Goal: Task Accomplishment & Management: Complete application form

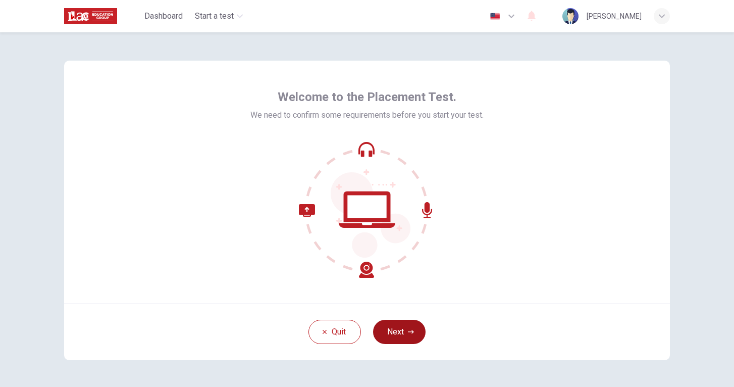
click at [403, 339] on button "Next" at bounding box center [399, 331] width 52 height 24
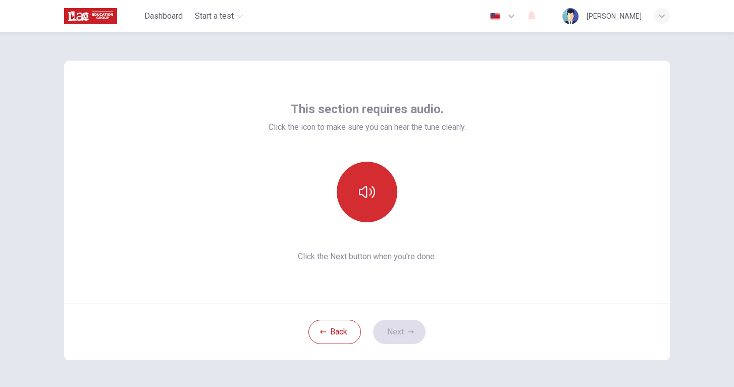
click at [371, 184] on icon "button" at bounding box center [367, 192] width 16 height 16
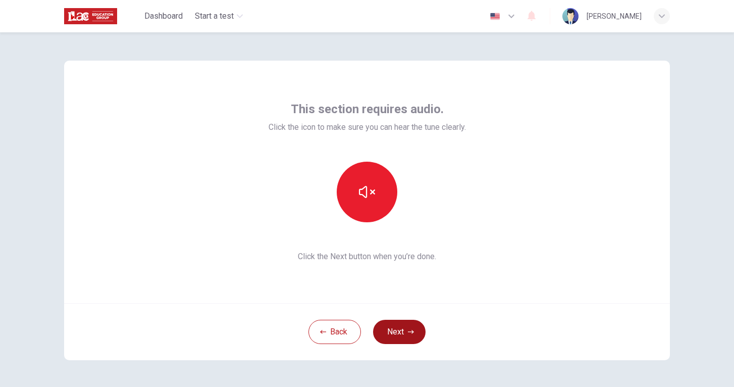
click at [389, 337] on button "Next" at bounding box center [399, 331] width 52 height 24
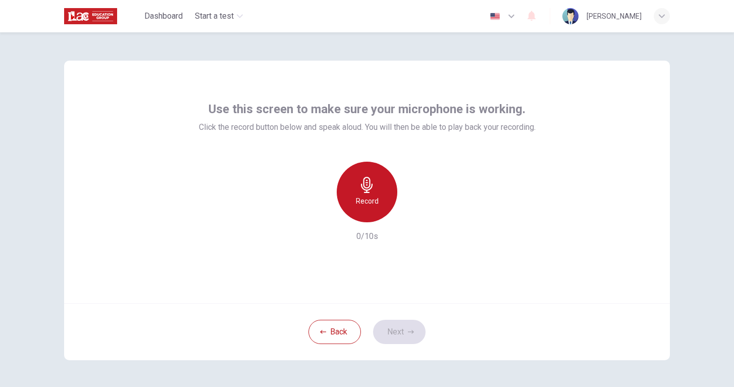
click at [383, 205] on div "Record" at bounding box center [367, 191] width 61 height 61
click at [383, 206] on div "Stop" at bounding box center [367, 191] width 61 height 61
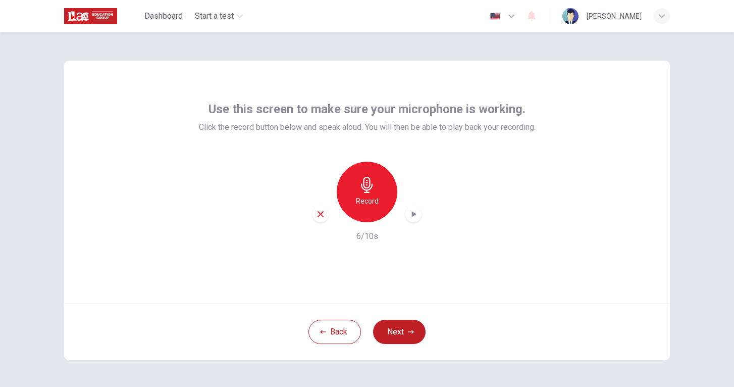
click at [411, 211] on icon "button" at bounding box center [413, 214] width 10 height 10
click at [398, 333] on button "Next" at bounding box center [399, 331] width 52 height 24
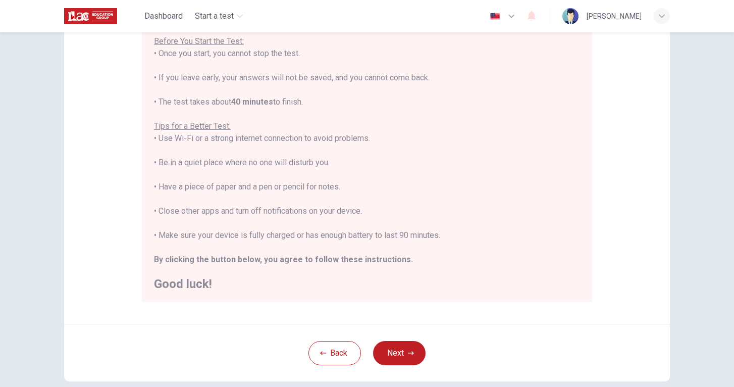
scroll to position [125, 0]
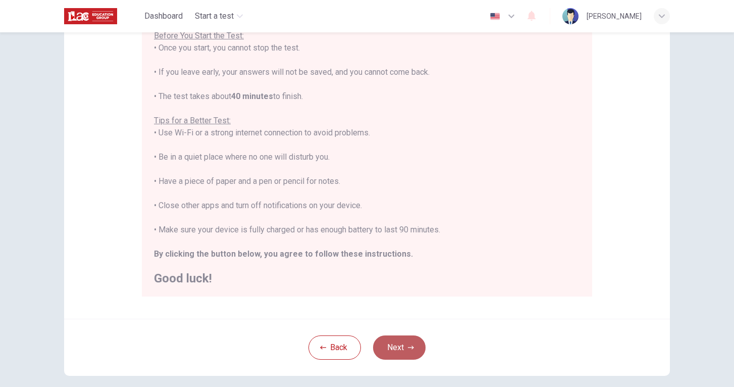
click at [408, 345] on icon "button" at bounding box center [411, 347] width 6 height 6
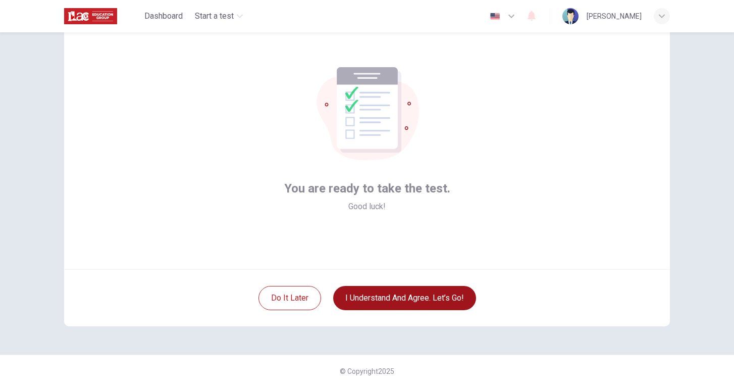
click at [407, 300] on button "I understand and agree. Let’s go!" at bounding box center [404, 298] width 143 height 24
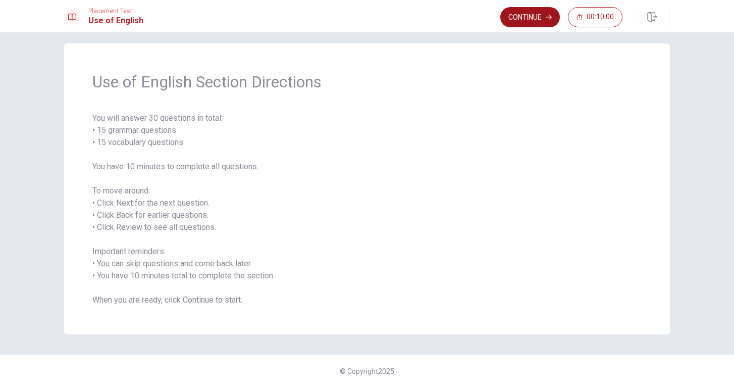
click at [530, 23] on button "Continue" at bounding box center [530, 17] width 60 height 20
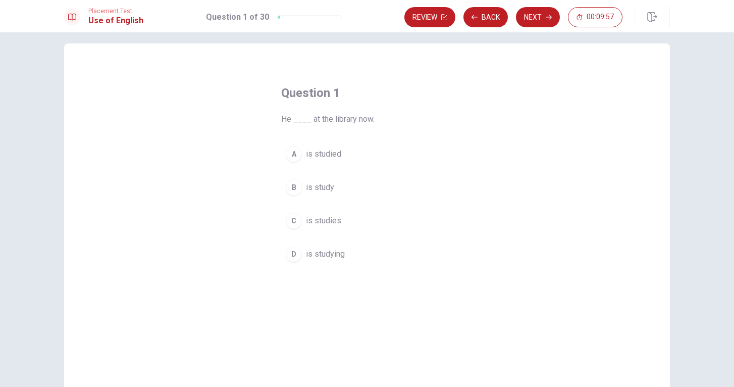
click at [311, 258] on span "is studying" at bounding box center [325, 254] width 39 height 12
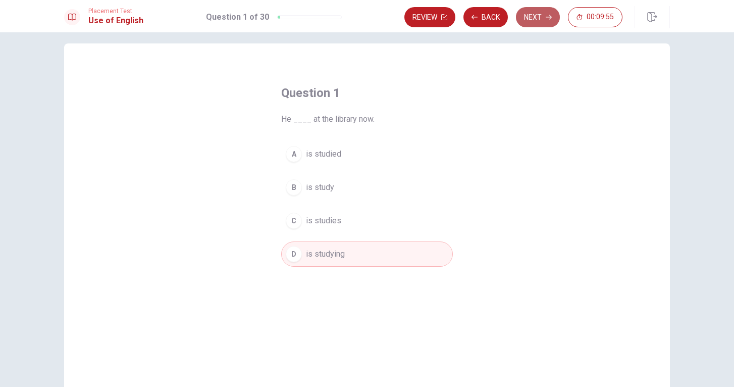
click at [530, 20] on button "Next" at bounding box center [538, 17] width 44 height 20
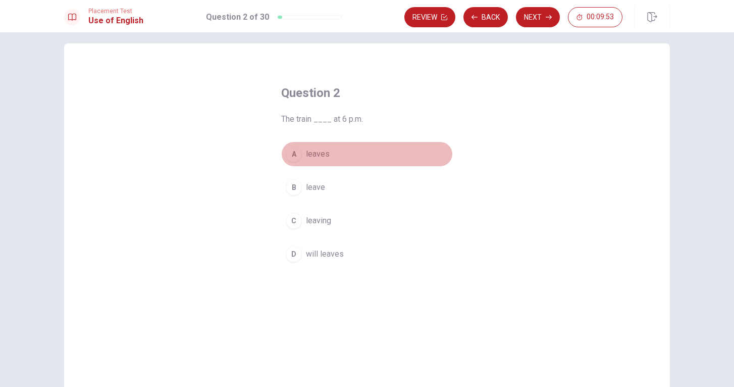
click at [322, 151] on span "leaves" at bounding box center [318, 154] width 24 height 12
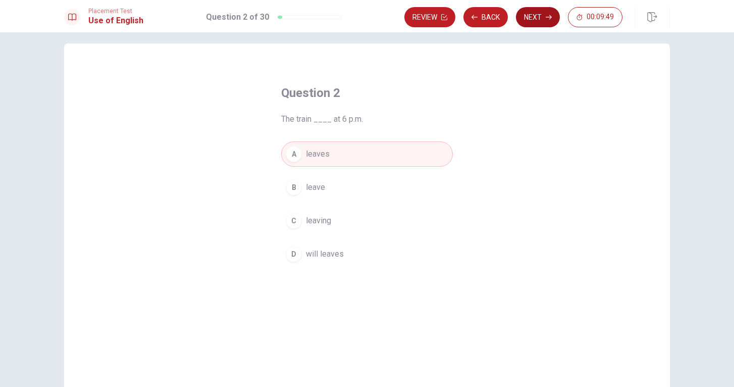
click at [538, 16] on button "Next" at bounding box center [538, 17] width 44 height 20
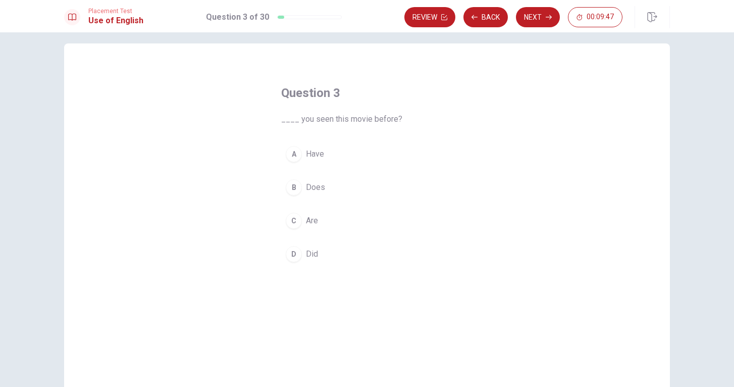
click at [322, 157] on span "Have" at bounding box center [315, 154] width 18 height 12
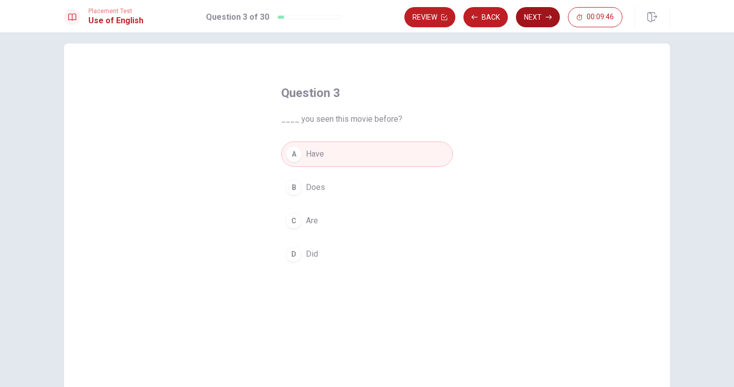
click at [548, 17] on icon "button" at bounding box center [548, 17] width 6 height 6
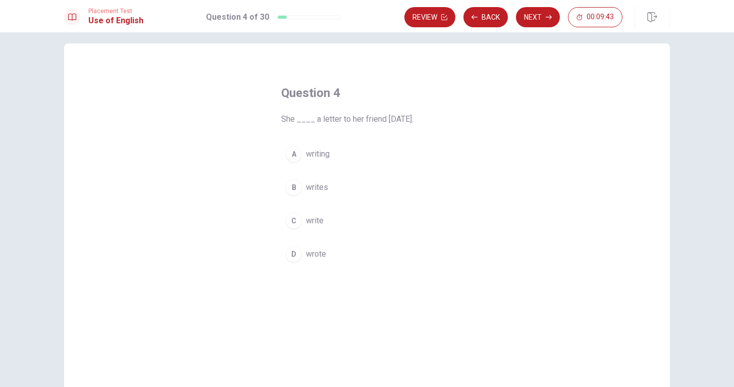
click at [315, 251] on span "wrote" at bounding box center [316, 254] width 20 height 12
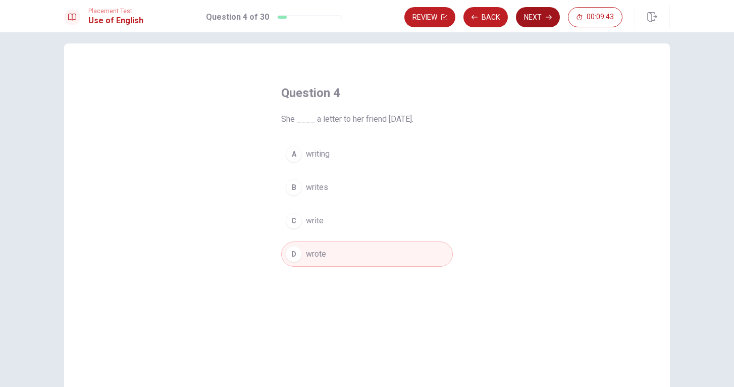
click at [541, 20] on button "Next" at bounding box center [538, 17] width 44 height 20
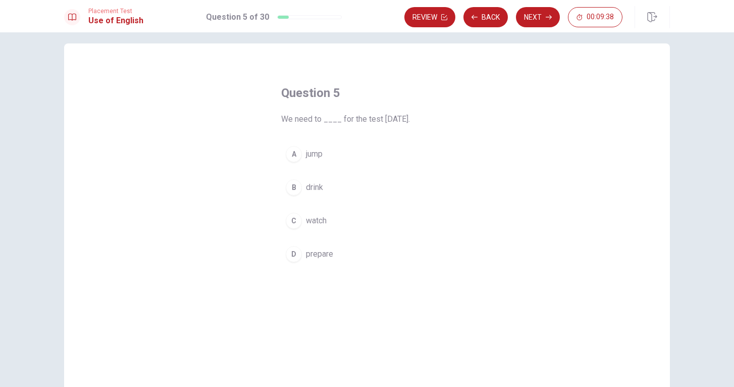
click at [308, 258] on span "prepare" at bounding box center [319, 254] width 27 height 12
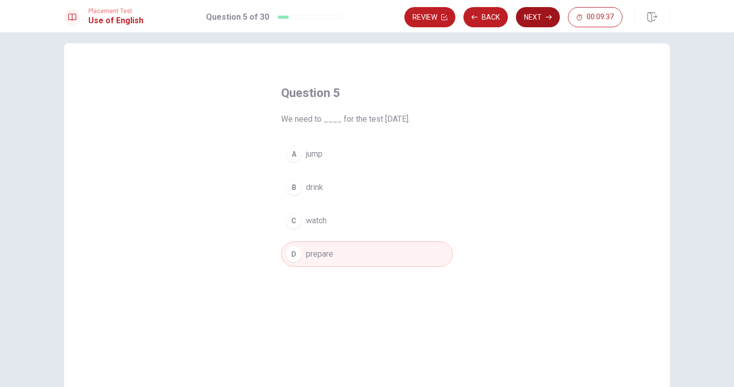
click at [538, 17] on button "Next" at bounding box center [538, 17] width 44 height 20
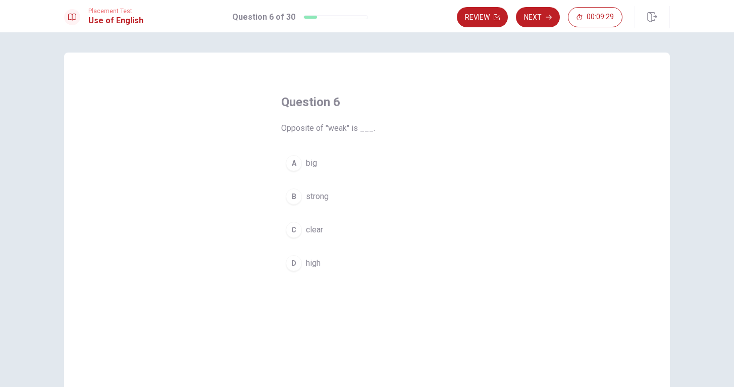
click at [319, 194] on span "strong" at bounding box center [317, 196] width 23 height 12
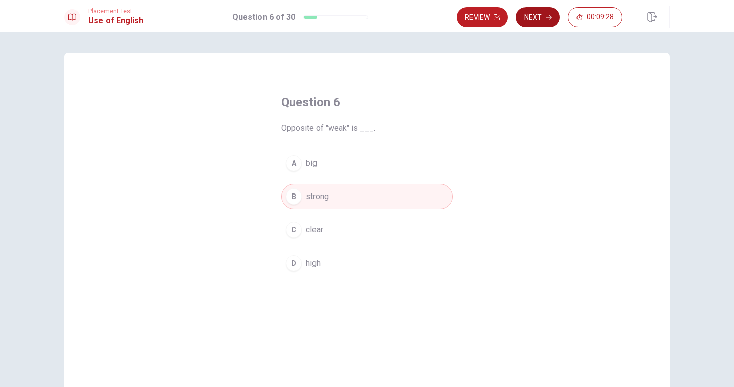
click at [525, 22] on button "Next" at bounding box center [538, 17] width 44 height 20
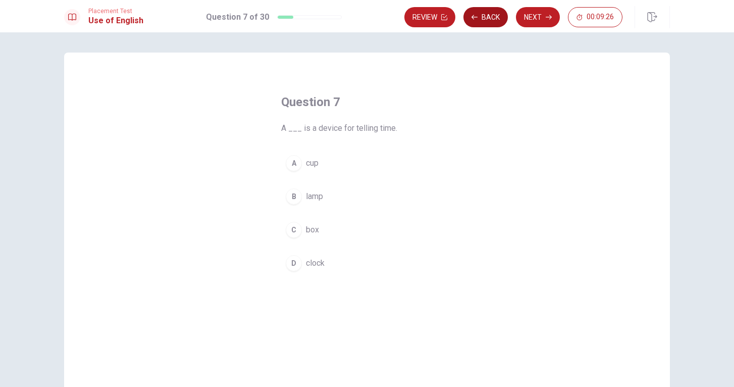
click at [490, 20] on button "Back" at bounding box center [485, 17] width 44 height 20
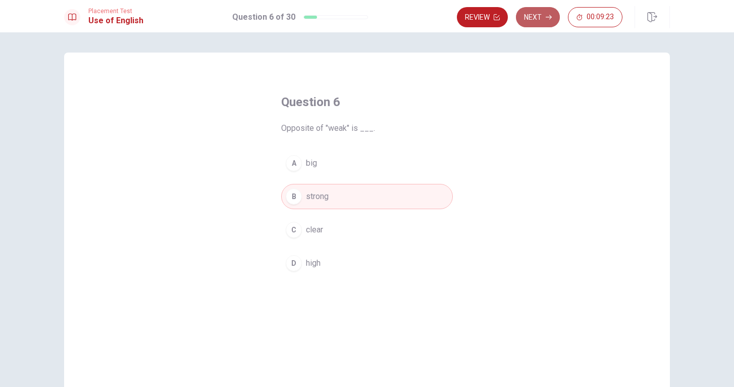
click at [536, 20] on button "Next" at bounding box center [538, 17] width 44 height 20
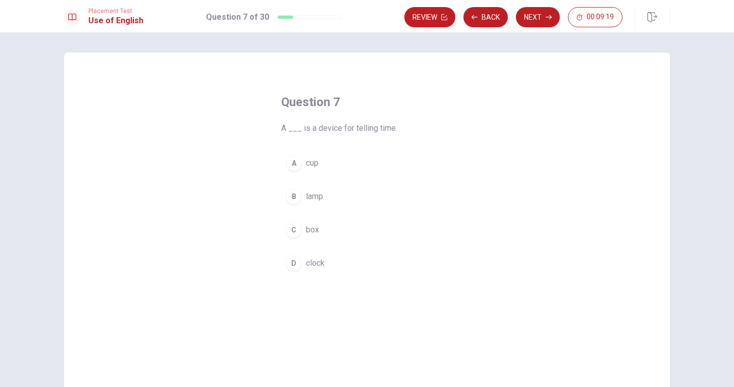
click at [308, 263] on span "clock" at bounding box center [315, 263] width 19 height 12
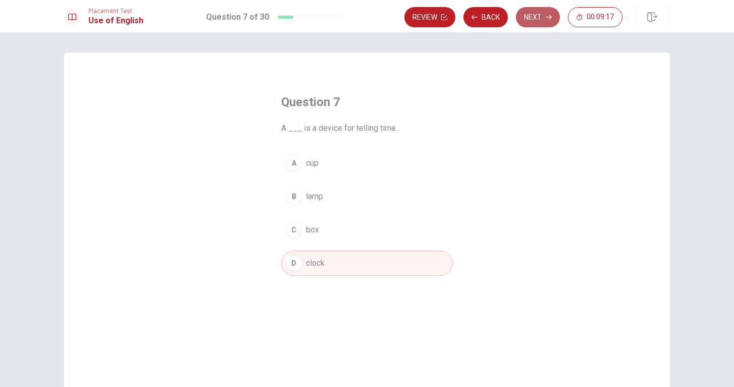
click at [530, 22] on button "Next" at bounding box center [538, 17] width 44 height 20
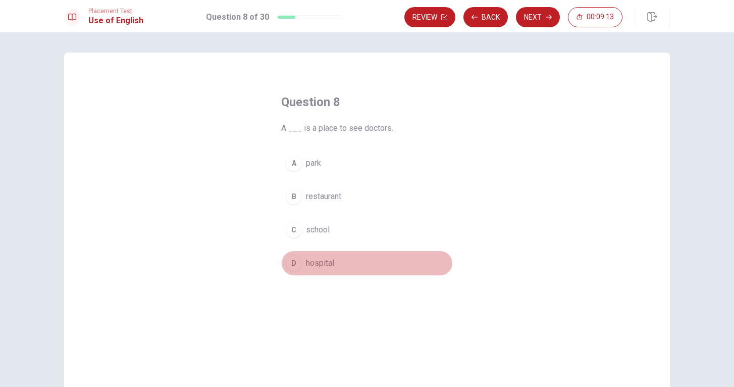
click at [324, 262] on span "hospital" at bounding box center [320, 263] width 28 height 12
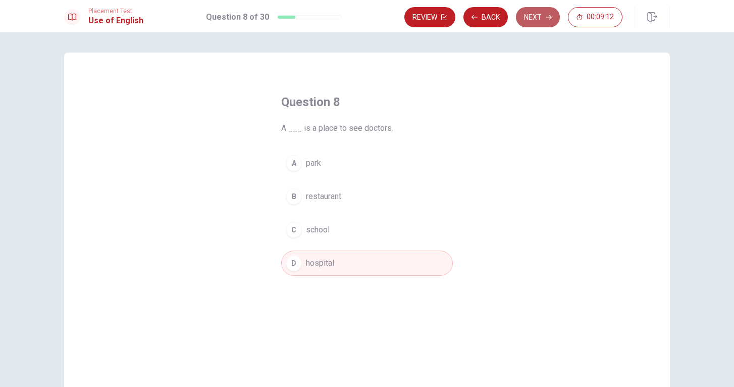
click at [537, 17] on button "Next" at bounding box center [538, 17] width 44 height 20
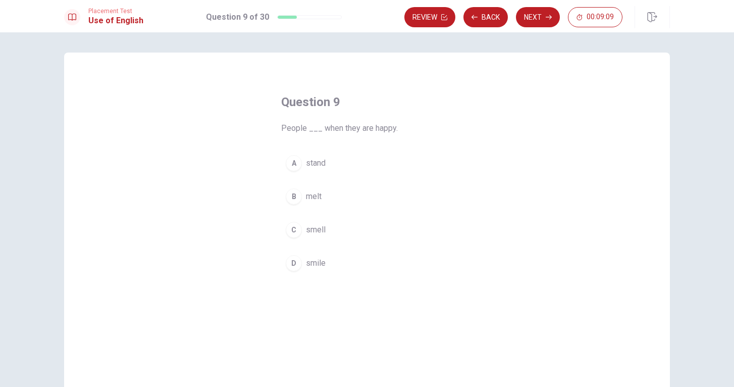
click at [311, 261] on span "smile" at bounding box center [316, 263] width 20 height 12
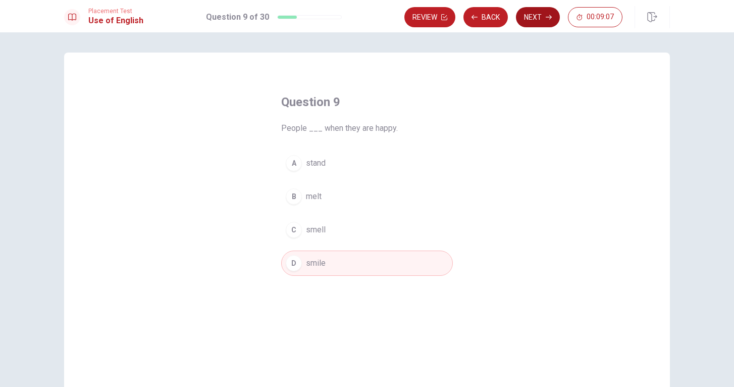
click at [531, 19] on button "Next" at bounding box center [538, 17] width 44 height 20
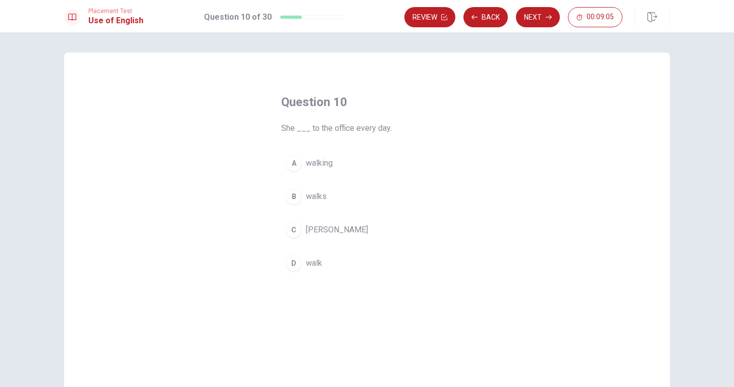
click at [314, 199] on span "walks" at bounding box center [316, 196] width 21 height 12
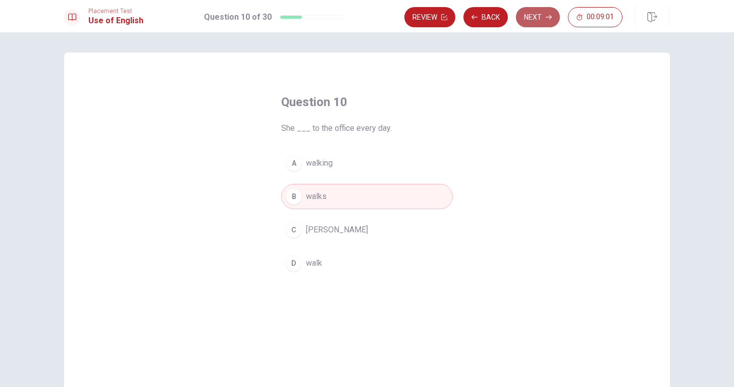
click at [534, 15] on button "Next" at bounding box center [538, 17] width 44 height 20
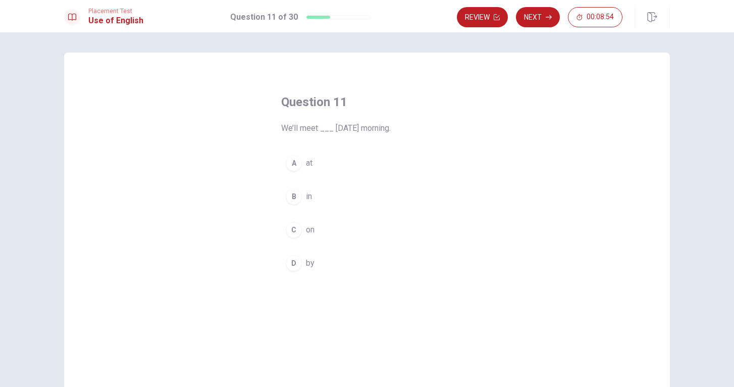
click at [306, 229] on span "on" at bounding box center [310, 230] width 9 height 12
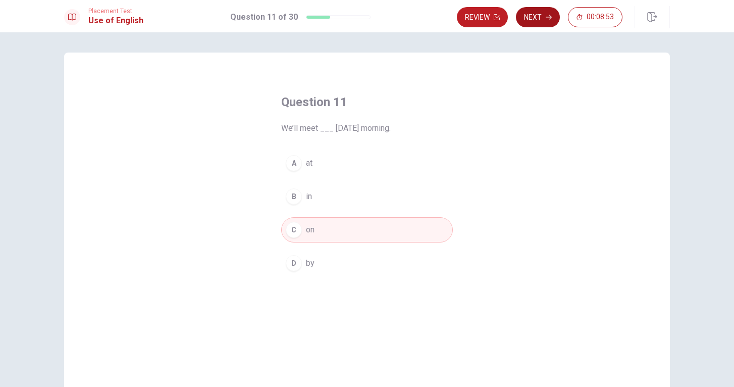
click at [530, 18] on button "Next" at bounding box center [538, 17] width 44 height 20
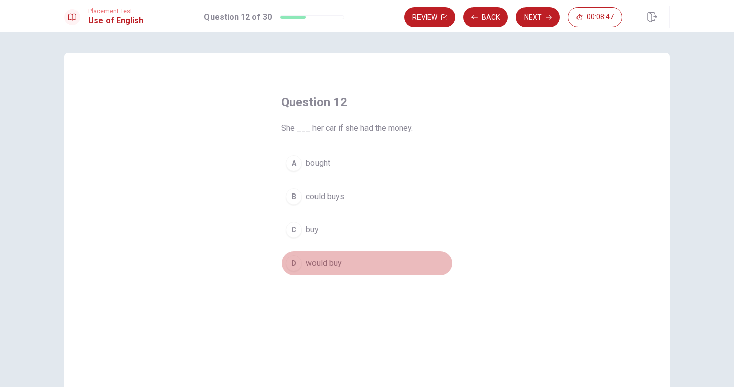
click at [323, 261] on span "would buy" at bounding box center [324, 263] width 36 height 12
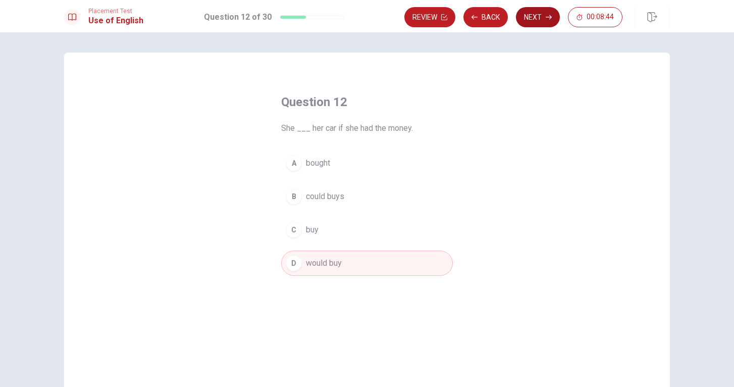
click at [526, 17] on button "Next" at bounding box center [538, 17] width 44 height 20
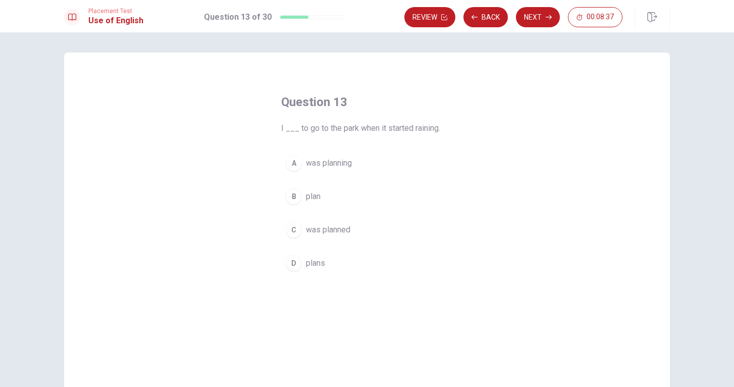
click at [342, 169] on span "was planning" at bounding box center [329, 163] width 46 height 12
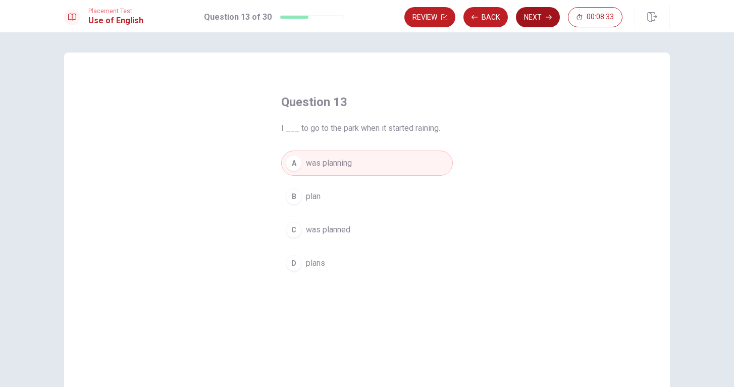
click at [539, 18] on button "Next" at bounding box center [538, 17] width 44 height 20
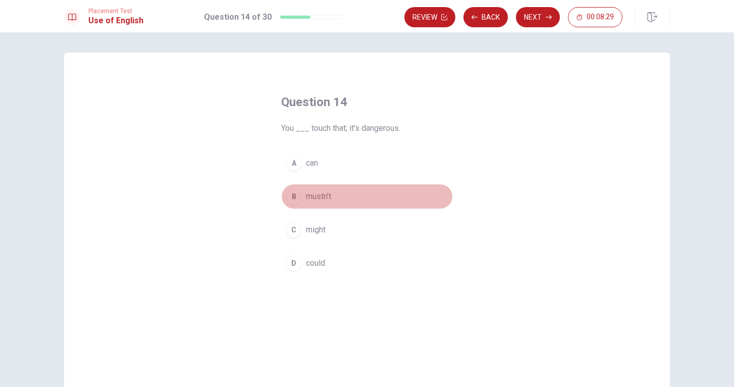
click at [325, 197] on span "mustn’t" at bounding box center [318, 196] width 25 height 12
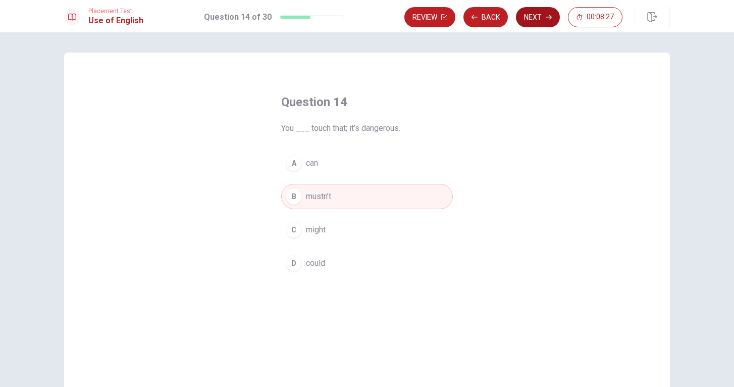
click at [540, 18] on button "Next" at bounding box center [538, 17] width 44 height 20
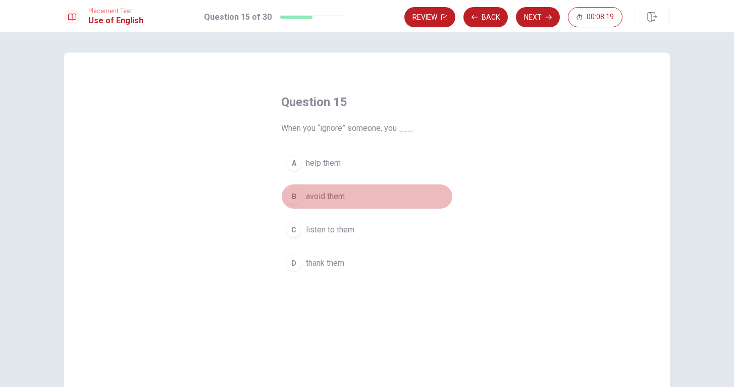
click at [341, 200] on span "avoid them" at bounding box center [325, 196] width 39 height 12
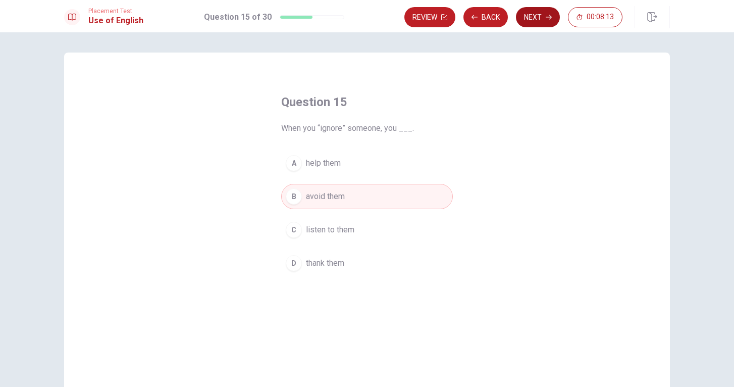
click at [541, 19] on button "Next" at bounding box center [538, 17] width 44 height 20
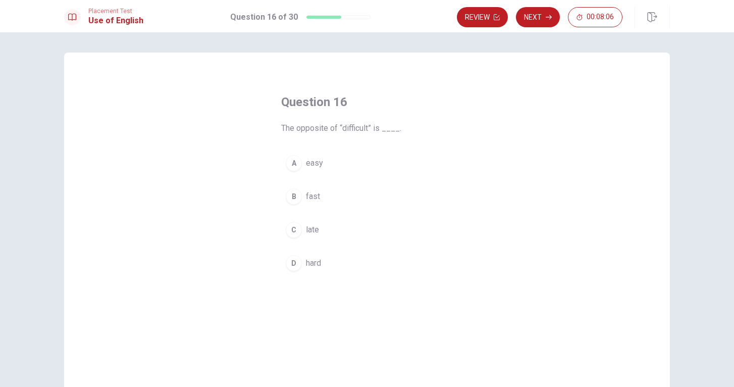
click at [326, 164] on button "A easy" at bounding box center [367, 162] width 172 height 25
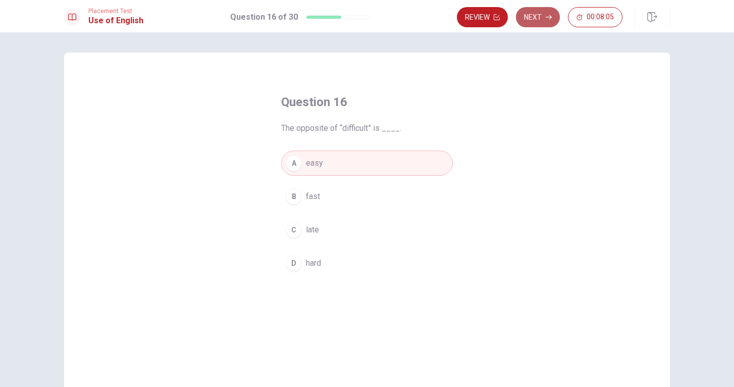
click at [538, 17] on button "Next" at bounding box center [538, 17] width 44 height 20
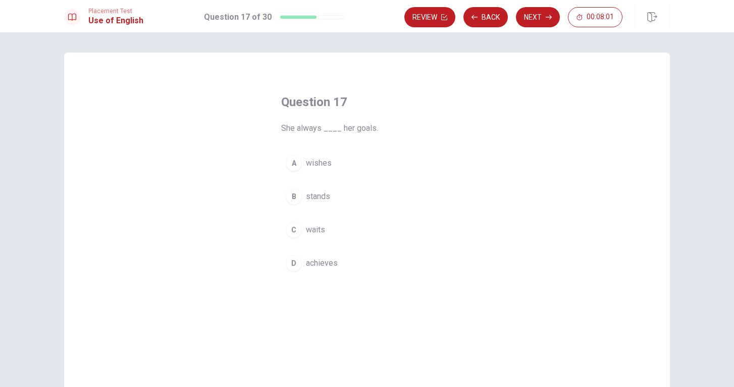
click at [311, 266] on span "achieves" at bounding box center [322, 263] width 32 height 12
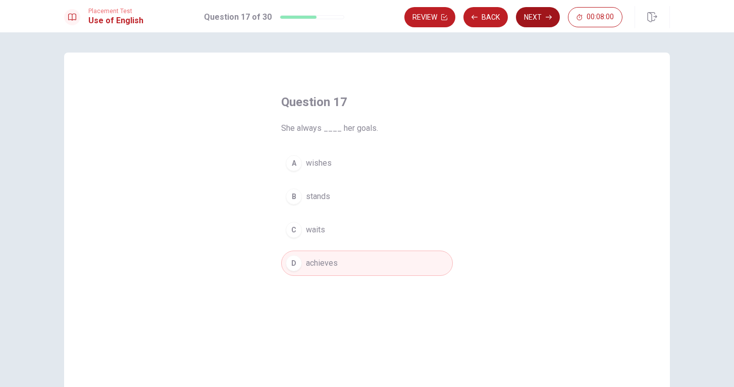
click at [537, 23] on button "Next" at bounding box center [538, 17] width 44 height 20
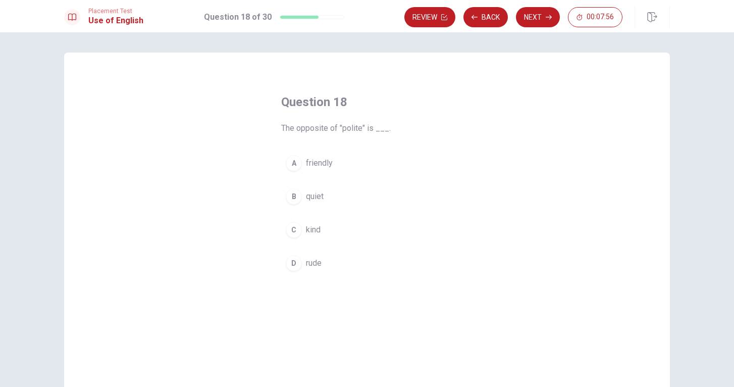
click at [313, 259] on span "rude" at bounding box center [314, 263] width 16 height 12
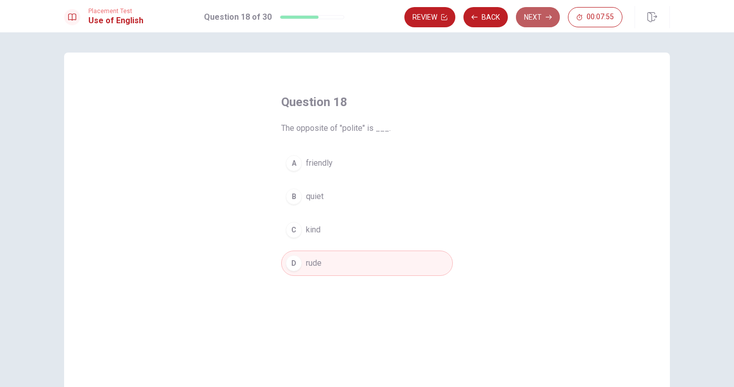
click at [541, 17] on button "Next" at bounding box center [538, 17] width 44 height 20
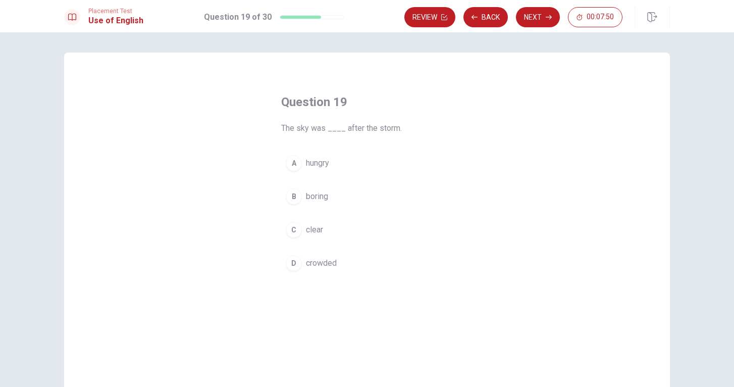
click at [323, 231] on span "clear" at bounding box center [314, 230] width 17 height 12
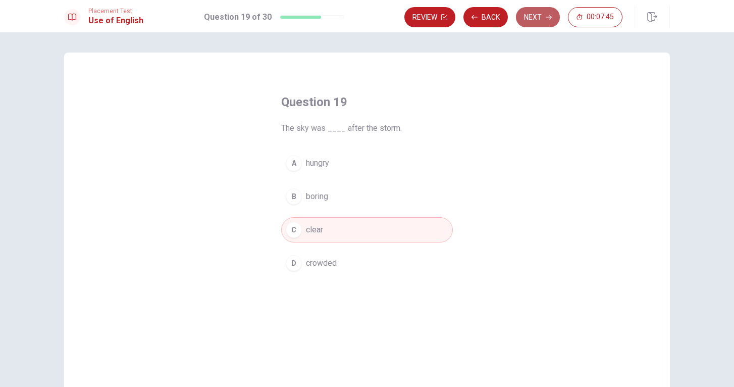
click at [540, 21] on button "Next" at bounding box center [538, 17] width 44 height 20
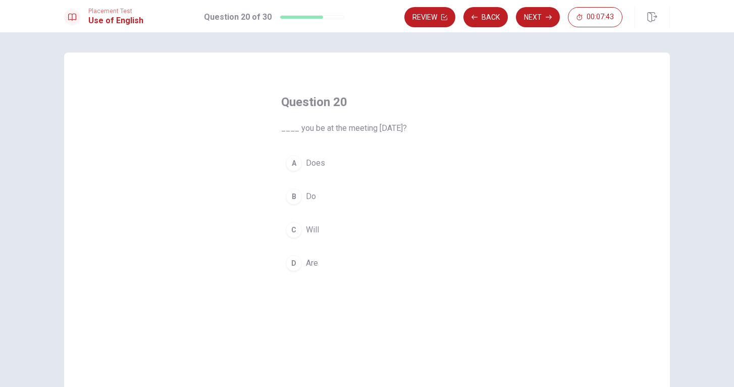
click at [309, 234] on span "Will" at bounding box center [312, 230] width 13 height 12
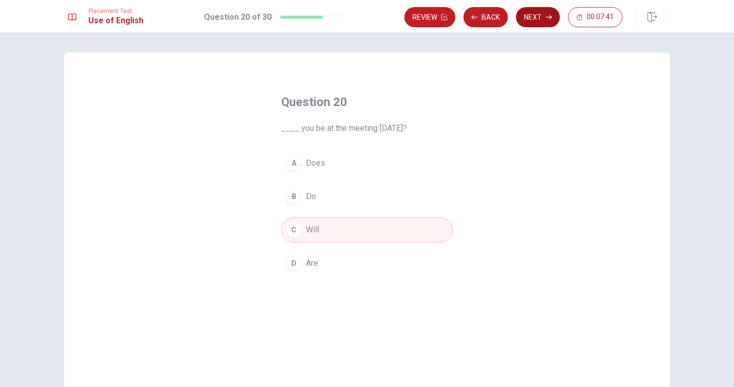
click at [537, 16] on button "Next" at bounding box center [538, 17] width 44 height 20
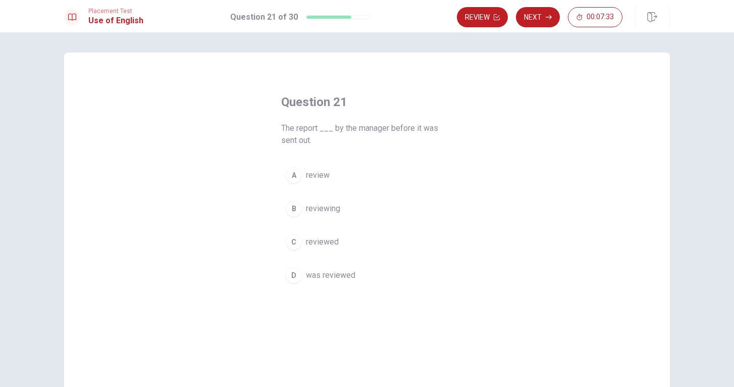
click at [330, 269] on span "was reviewed" at bounding box center [330, 275] width 49 height 12
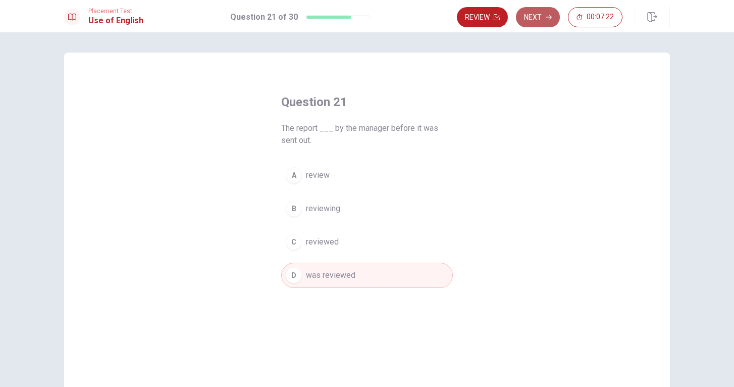
click at [539, 11] on button "Next" at bounding box center [538, 17] width 44 height 20
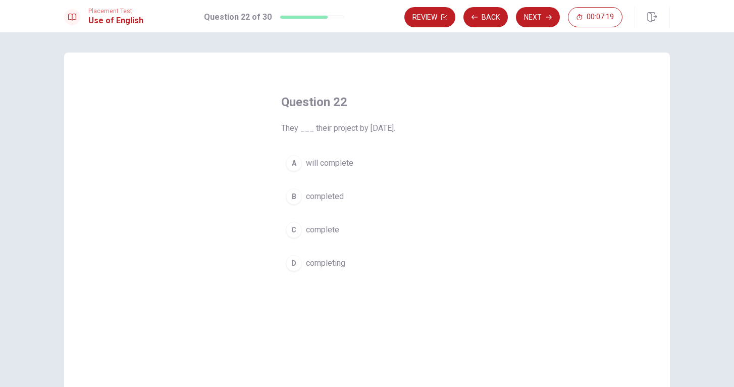
click at [339, 163] on span "will complete" at bounding box center [329, 163] width 47 height 12
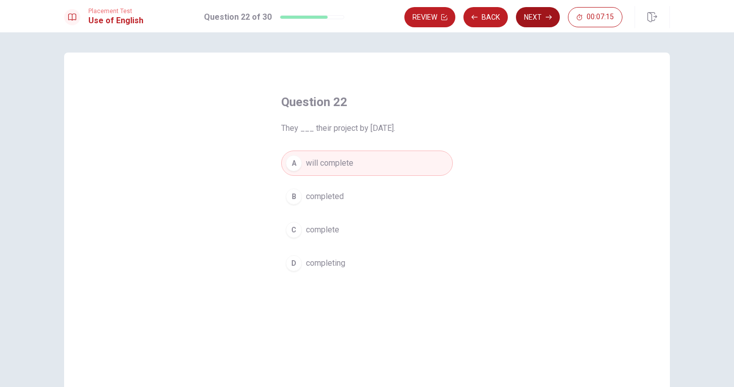
click at [533, 18] on button "Next" at bounding box center [538, 17] width 44 height 20
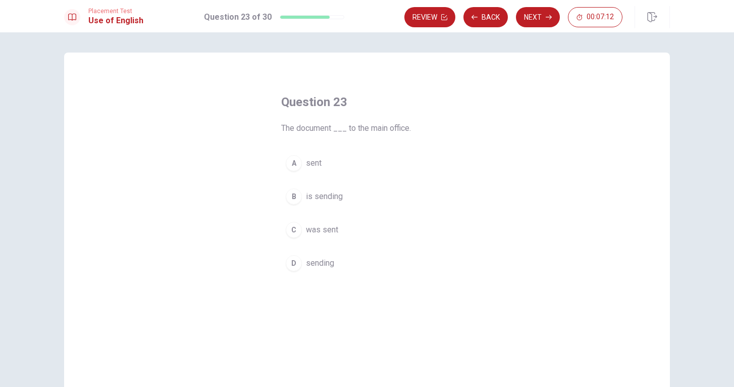
click at [326, 228] on span "was sent" at bounding box center [322, 230] width 32 height 12
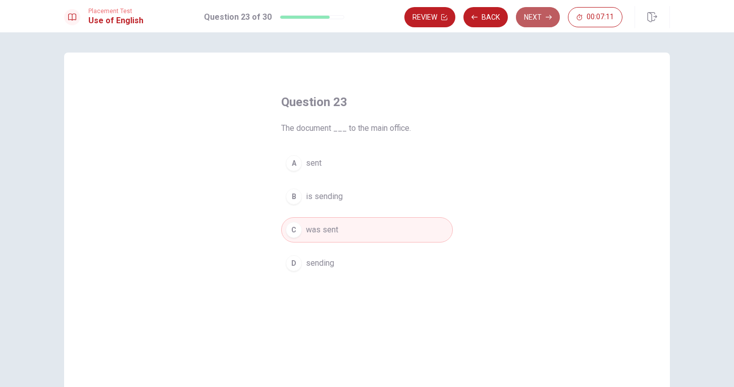
click at [542, 12] on button "Next" at bounding box center [538, 17] width 44 height 20
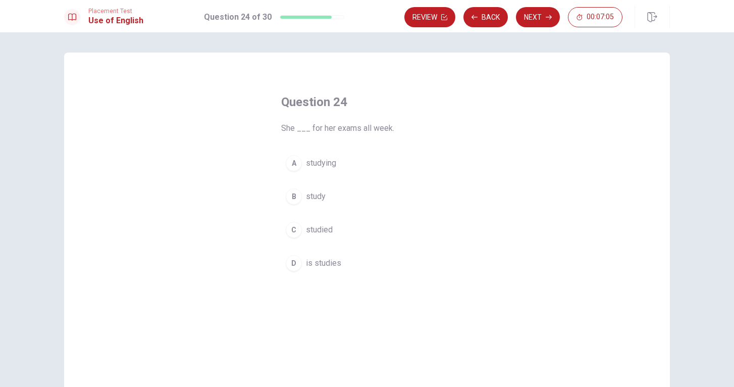
click at [322, 230] on span "studied" at bounding box center [319, 230] width 27 height 12
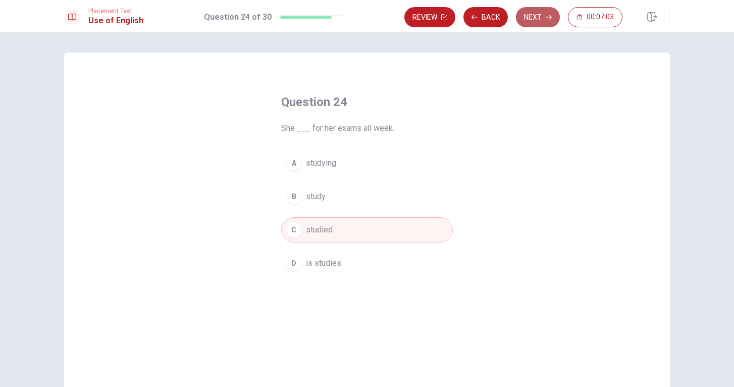
click at [535, 20] on button "Next" at bounding box center [538, 17] width 44 height 20
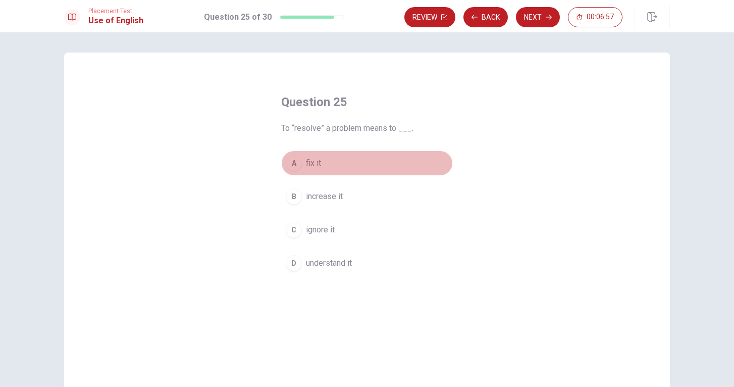
click at [310, 162] on span "fix it" at bounding box center [313, 163] width 15 height 12
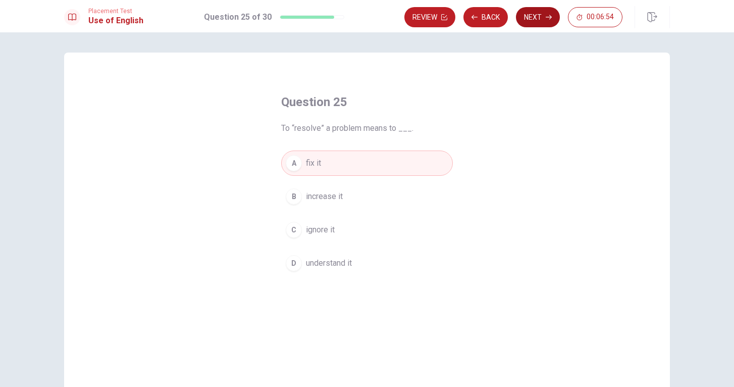
click at [544, 16] on button "Next" at bounding box center [538, 17] width 44 height 20
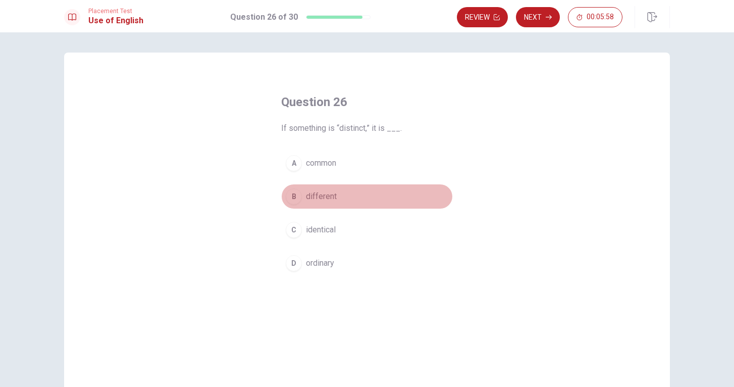
click at [322, 201] on span "different" at bounding box center [321, 196] width 31 height 12
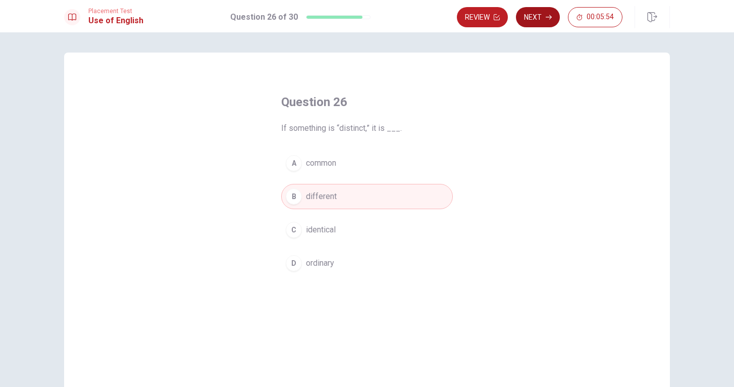
click at [534, 21] on button "Next" at bounding box center [538, 17] width 44 height 20
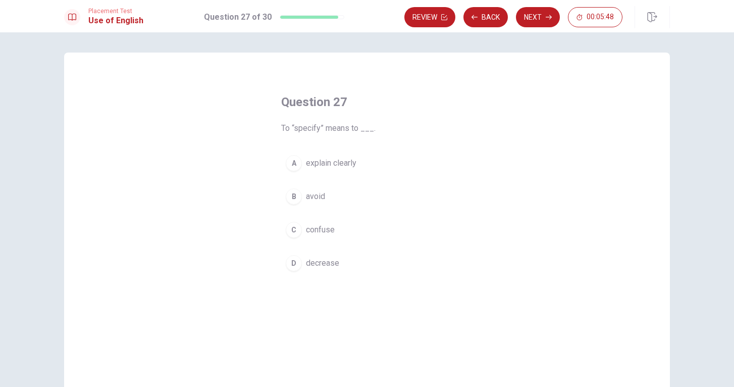
click at [353, 161] on span "explain clearly" at bounding box center [331, 163] width 50 height 12
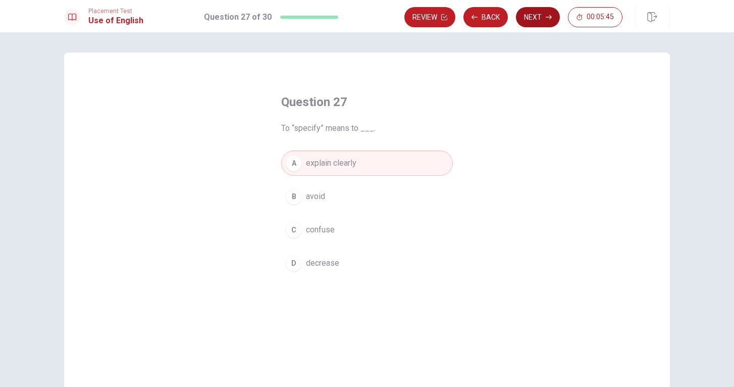
click at [536, 14] on button "Next" at bounding box center [538, 17] width 44 height 20
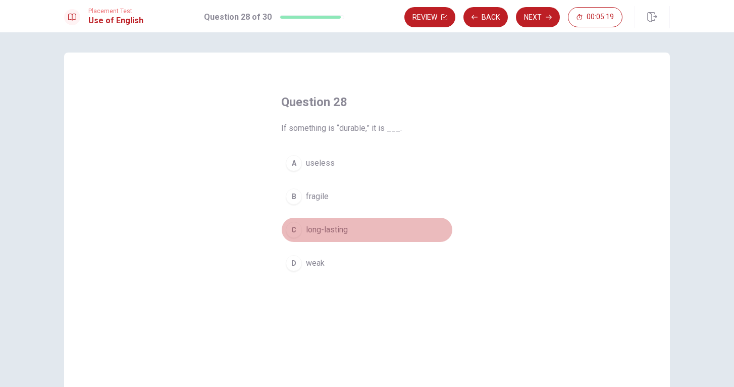
click at [299, 230] on div "C" at bounding box center [294, 230] width 16 height 16
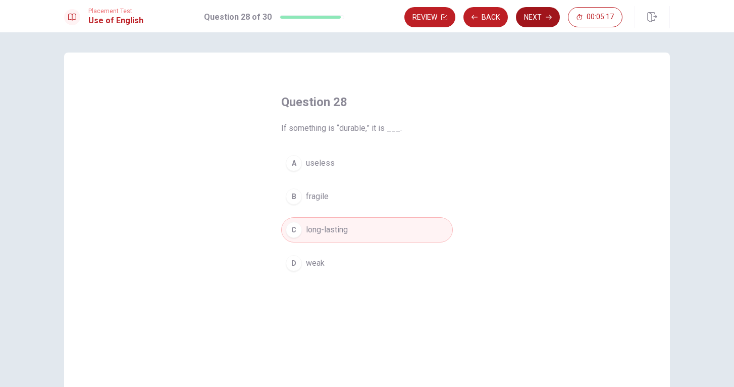
click at [536, 14] on button "Next" at bounding box center [538, 17] width 44 height 20
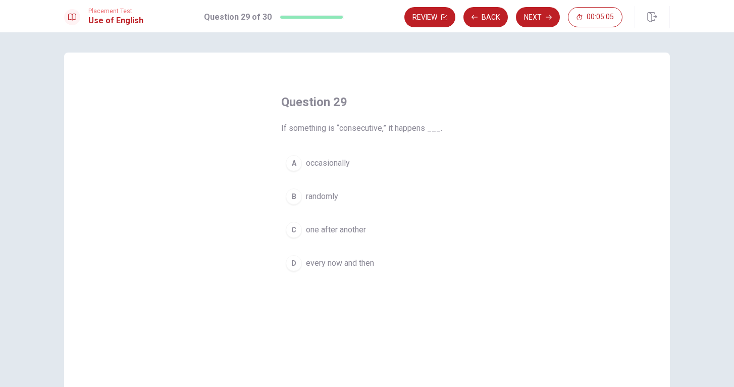
click at [334, 160] on span "occasionally" at bounding box center [328, 163] width 44 height 12
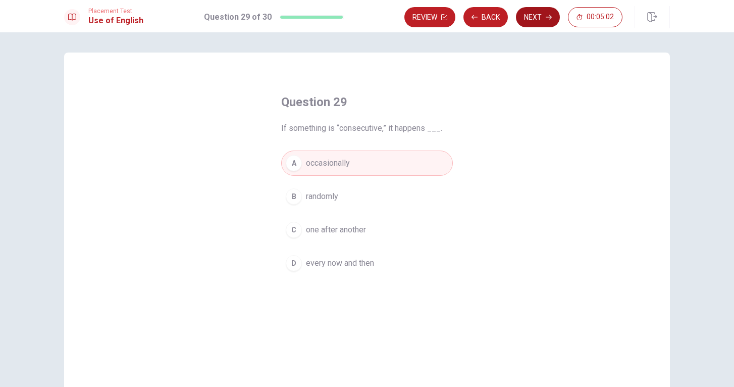
click at [533, 18] on button "Next" at bounding box center [538, 17] width 44 height 20
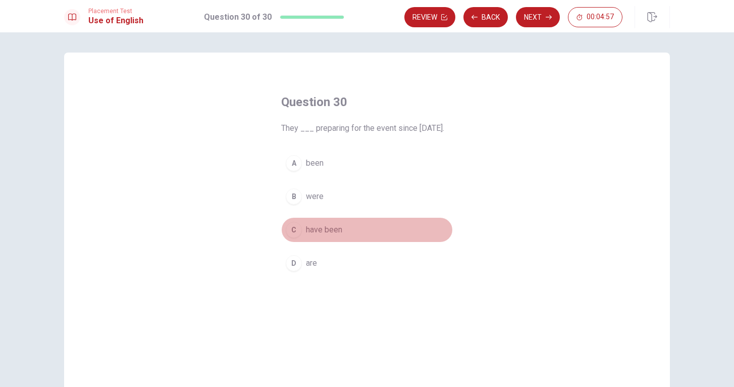
click at [319, 236] on span "have been" at bounding box center [324, 230] width 36 height 12
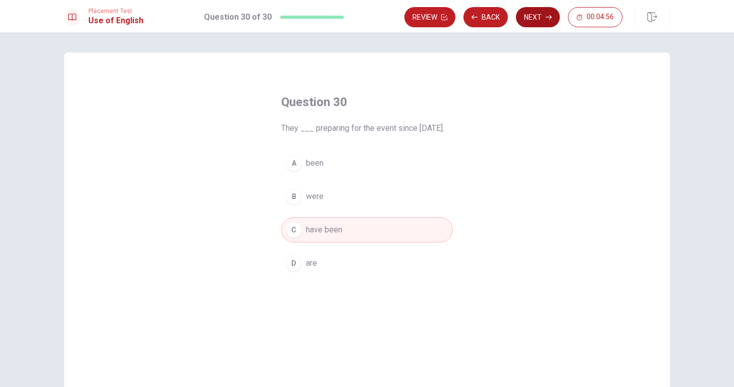
click at [537, 13] on button "Next" at bounding box center [538, 17] width 44 height 20
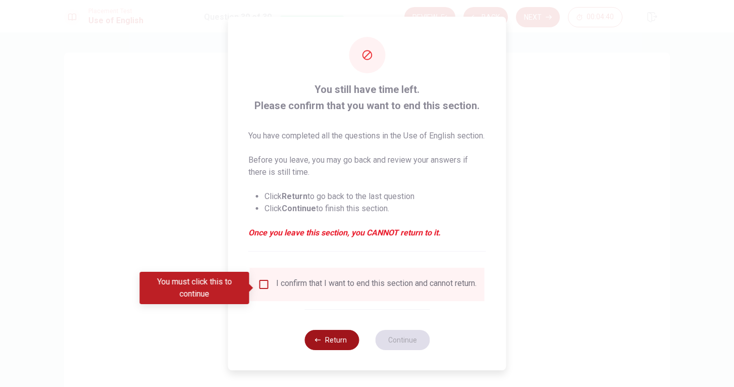
click at [329, 348] on button "Return" at bounding box center [331, 340] width 54 height 20
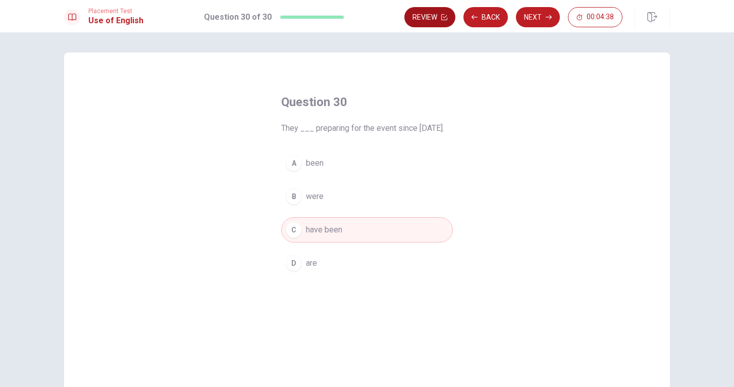
click at [435, 24] on button "Review" at bounding box center [429, 17] width 51 height 20
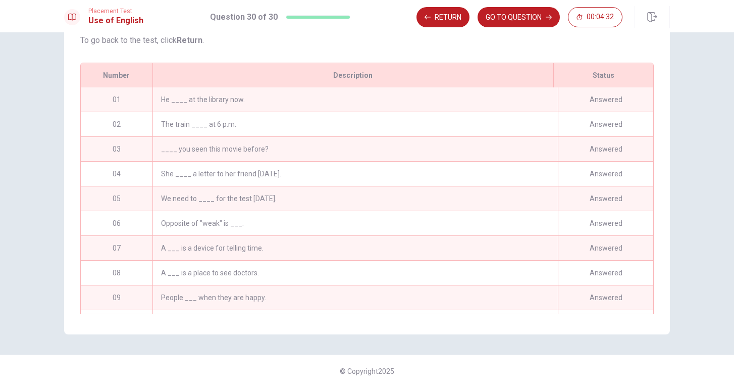
click at [617, 99] on div "Answered" at bounding box center [605, 99] width 95 height 24
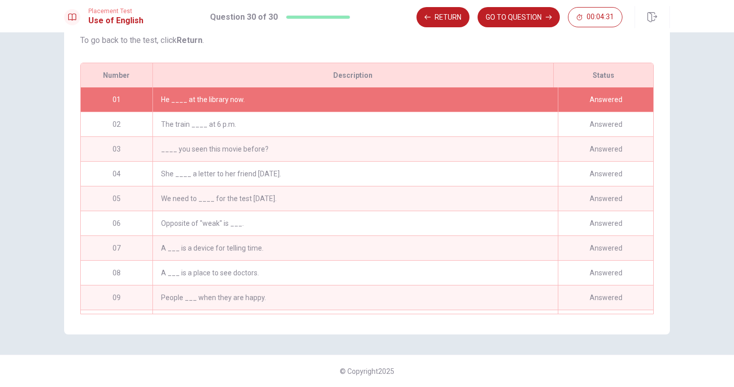
click at [617, 99] on div "Answered" at bounding box center [605, 99] width 95 height 24
click at [519, 126] on div "The train ____ at 6 p.m." at bounding box center [354, 124] width 405 height 24
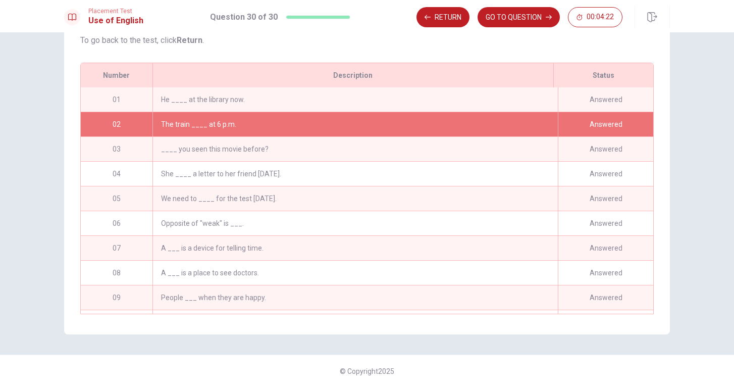
click at [612, 122] on div "Answered" at bounding box center [605, 124] width 95 height 24
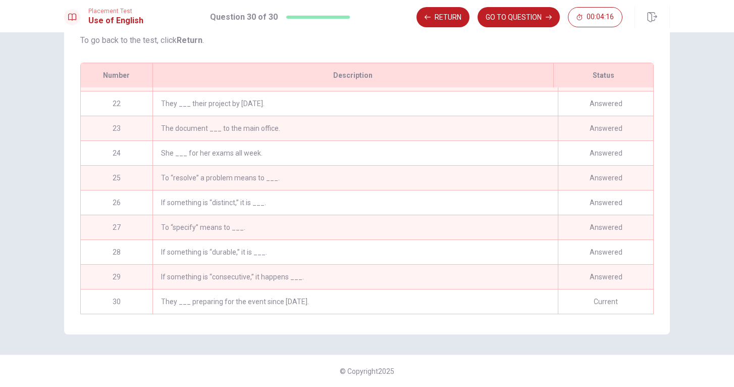
scroll to position [515, 0]
click at [446, 298] on div "They ___ preparing for the event since [DATE]." at bounding box center [354, 301] width 405 height 24
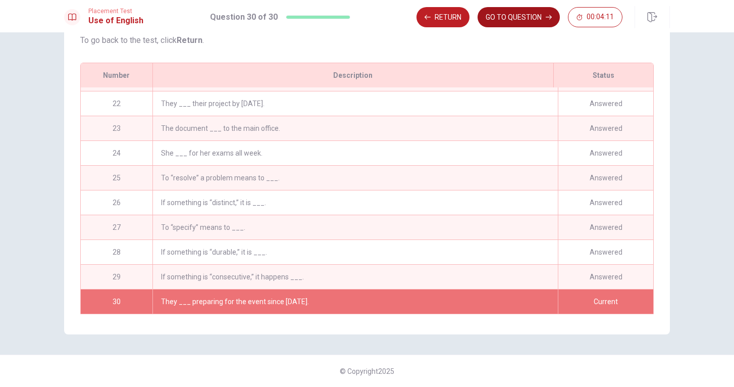
click at [526, 22] on button "GO TO QUESTION" at bounding box center [518, 17] width 82 height 20
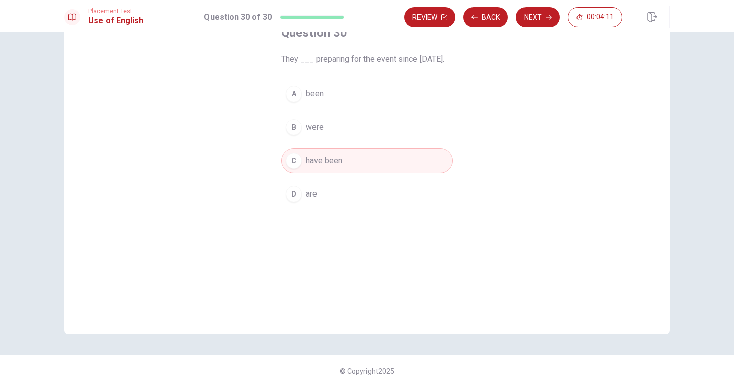
scroll to position [69, 0]
click at [540, 15] on button "Next" at bounding box center [538, 17] width 44 height 20
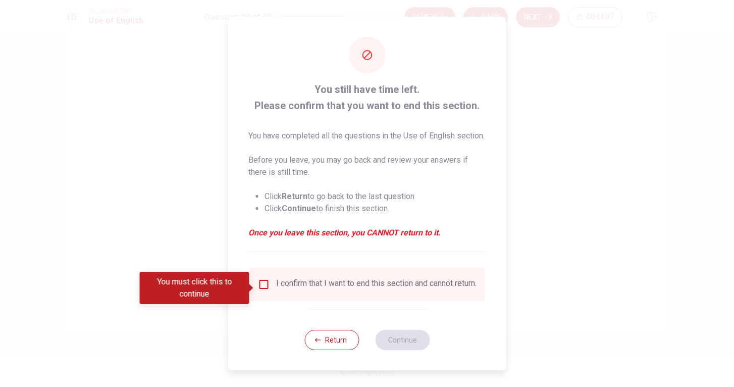
click at [263, 286] on input "You must click this to continue" at bounding box center [264, 284] width 12 height 12
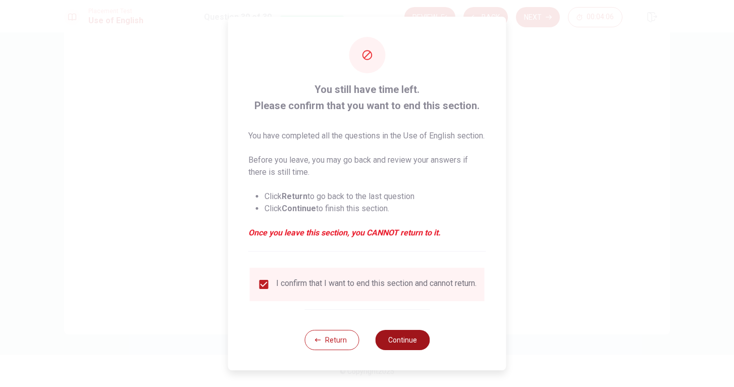
click at [402, 348] on button "Continue" at bounding box center [402, 340] width 54 height 20
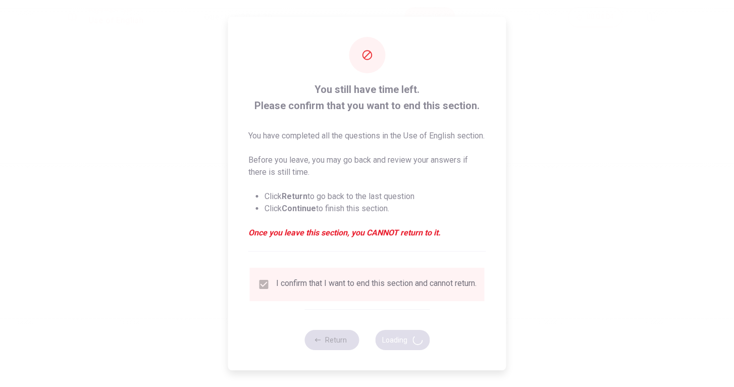
scroll to position [0, 0]
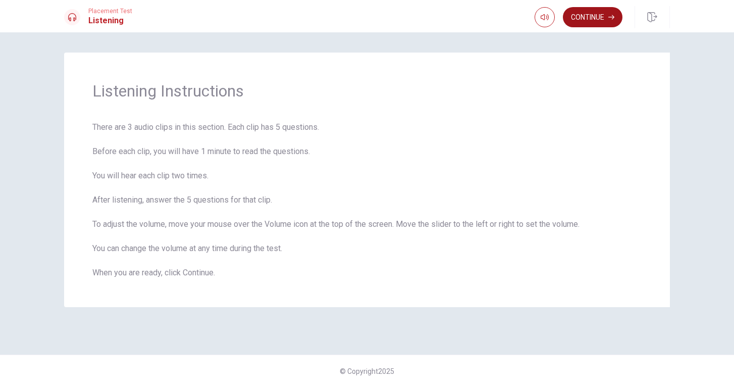
click at [593, 19] on button "Continue" at bounding box center [593, 17] width 60 height 20
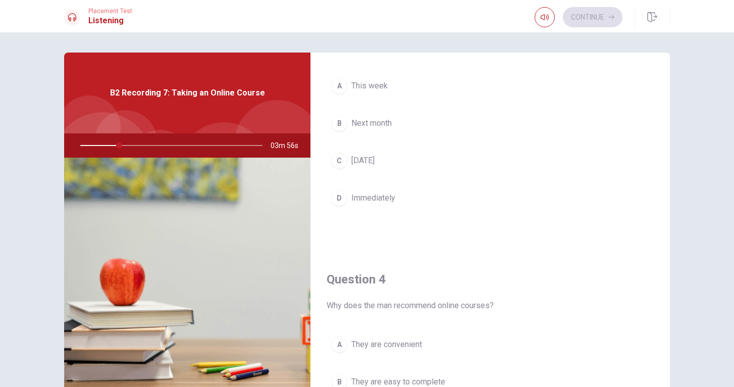
scroll to position [597, 0]
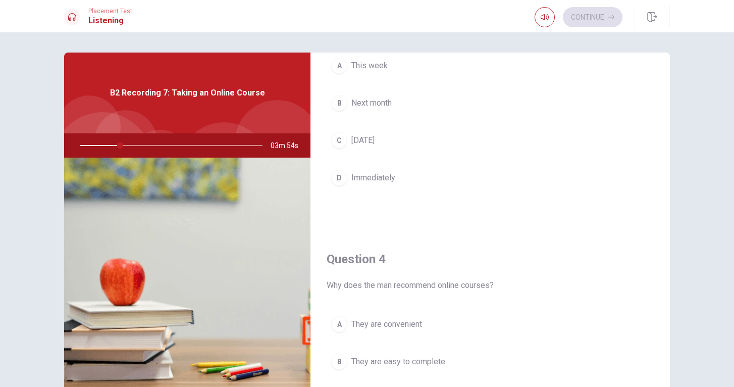
click at [510, 171] on button "D Immediately" at bounding box center [489, 177] width 327 height 25
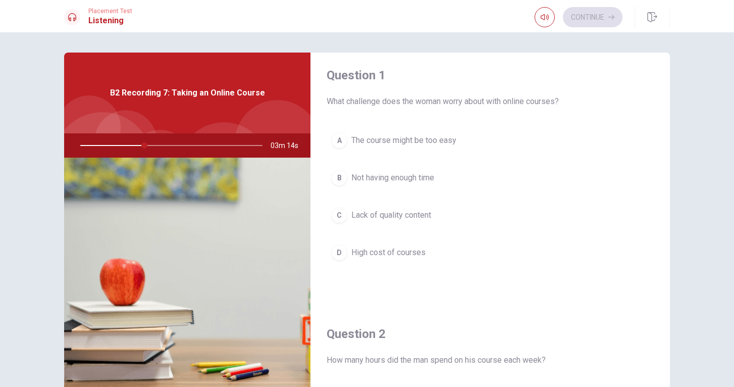
scroll to position [0, 0]
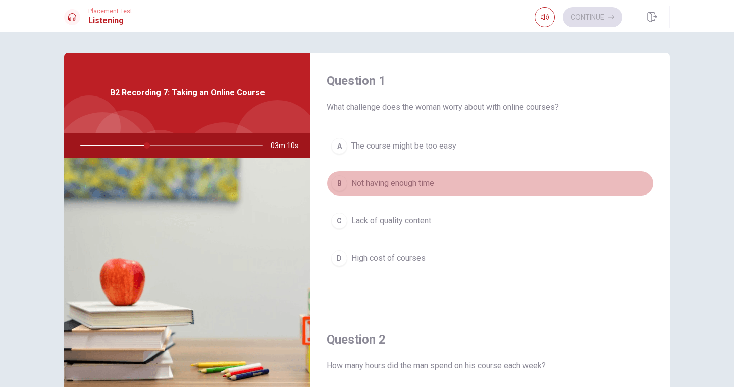
click at [421, 179] on span "Not having enough time" at bounding box center [392, 183] width 83 height 12
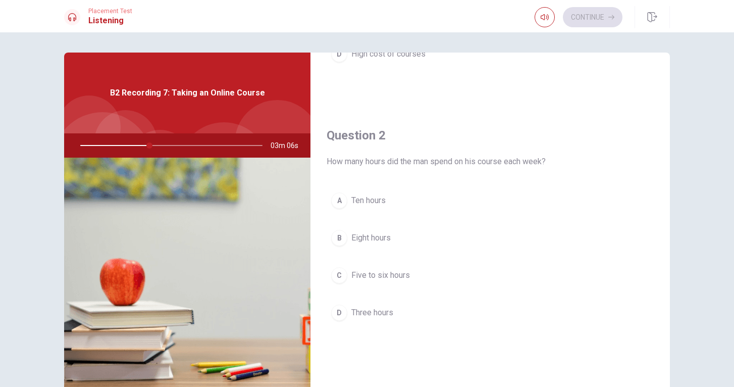
scroll to position [204, 0]
click at [398, 276] on span "Five to six hours" at bounding box center [380, 274] width 59 height 12
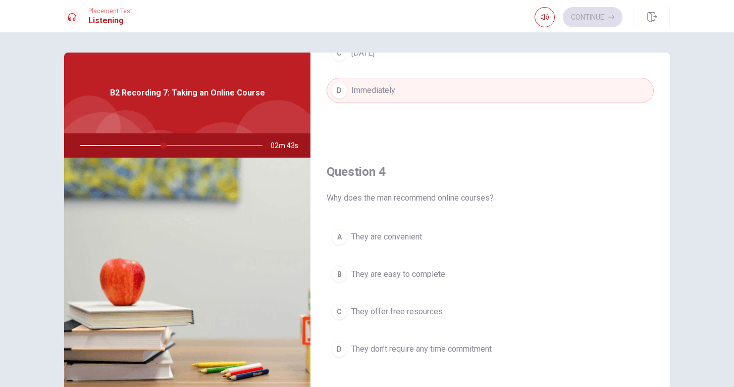
scroll to position [683, 0]
click at [441, 353] on span "They don’t require any time commitment" at bounding box center [421, 350] width 140 height 12
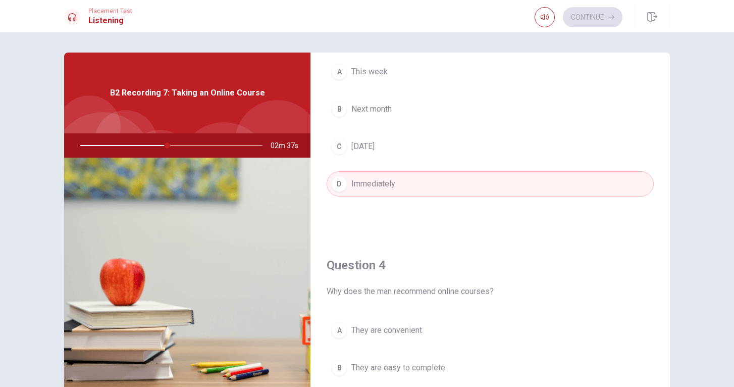
scroll to position [554, 0]
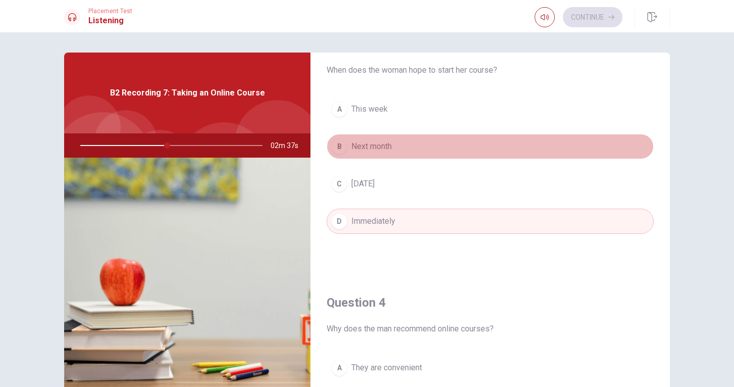
click at [409, 146] on button "B Next month" at bounding box center [489, 146] width 327 height 25
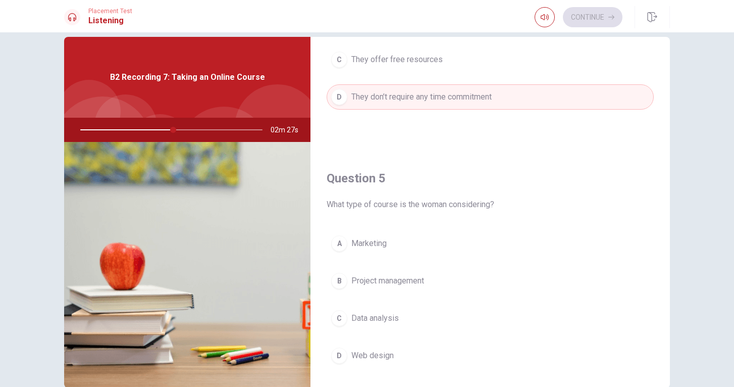
scroll to position [920, 0]
click at [388, 319] on span "Data analysis" at bounding box center [374, 318] width 47 height 12
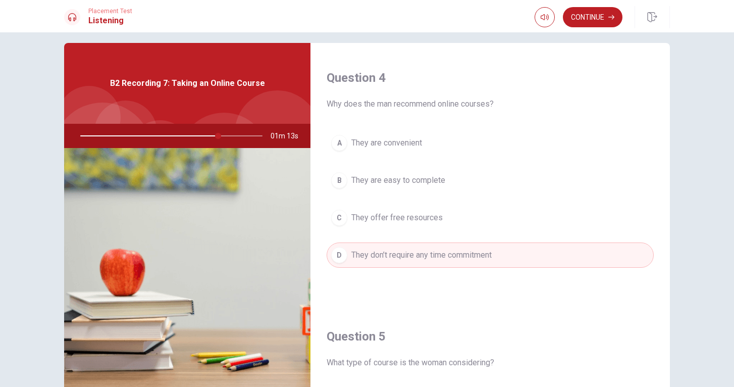
scroll to position [765, 0]
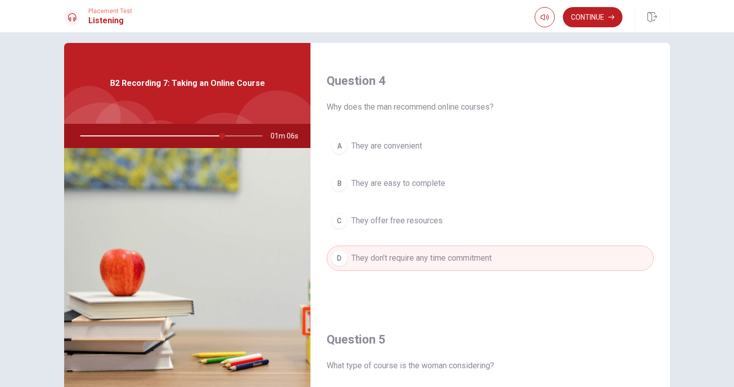
click at [400, 226] on span "They offer free resources" at bounding box center [396, 220] width 91 height 12
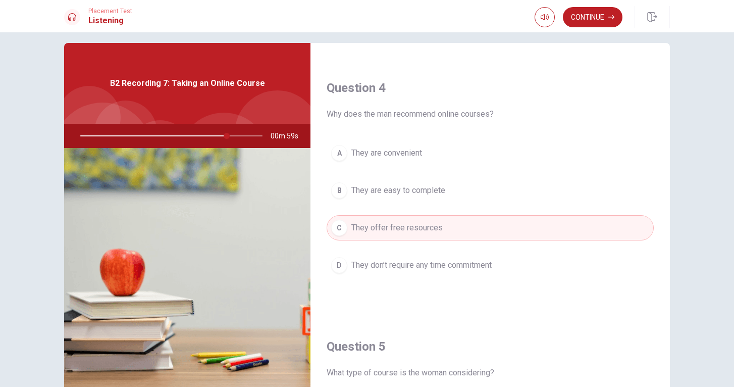
scroll to position [756, 0]
click at [590, 13] on button "Continue" at bounding box center [593, 17] width 60 height 20
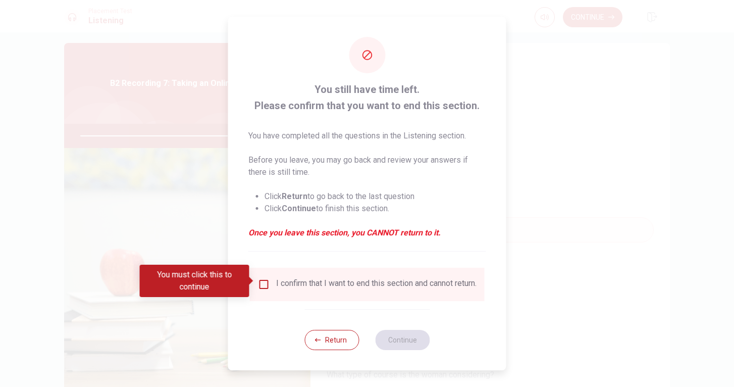
click at [259, 278] on input "You must click this to continue" at bounding box center [264, 284] width 12 height 12
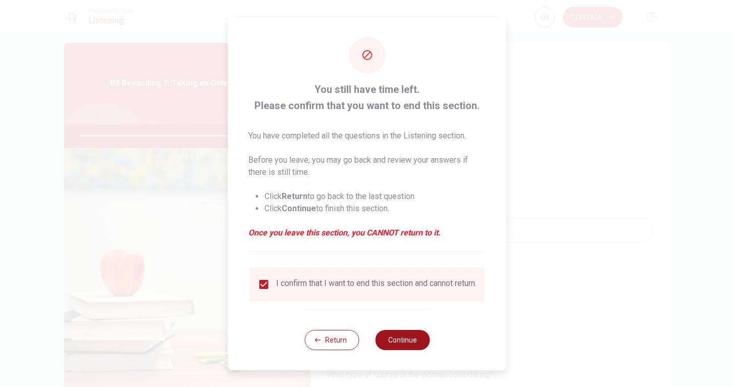
click at [395, 349] on button "Continue" at bounding box center [402, 340] width 54 height 20
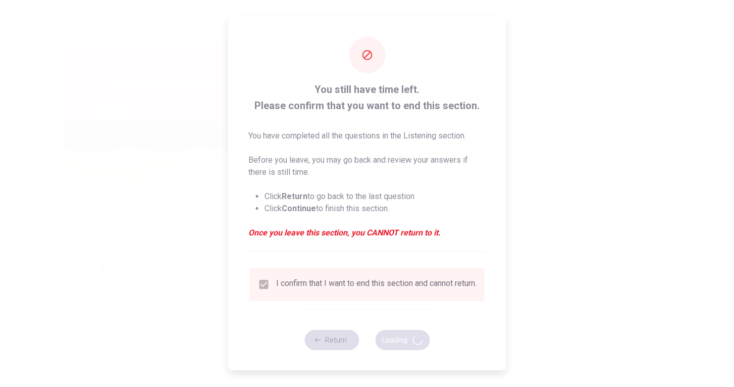
type input "85"
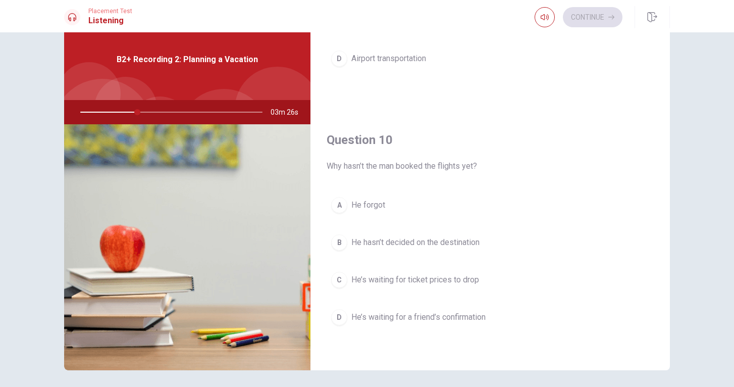
scroll to position [941, 0]
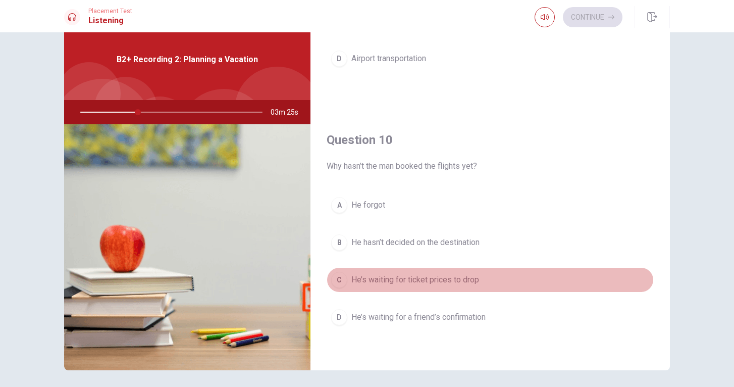
click at [408, 280] on span "He’s waiting for ticket prices to drop" at bounding box center [415, 279] width 128 height 12
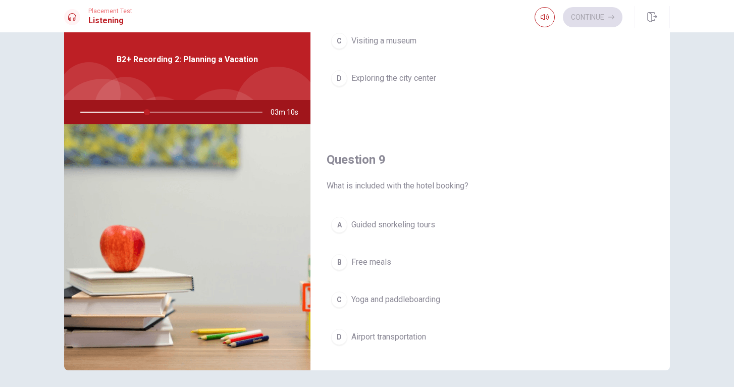
scroll to position [721, 0]
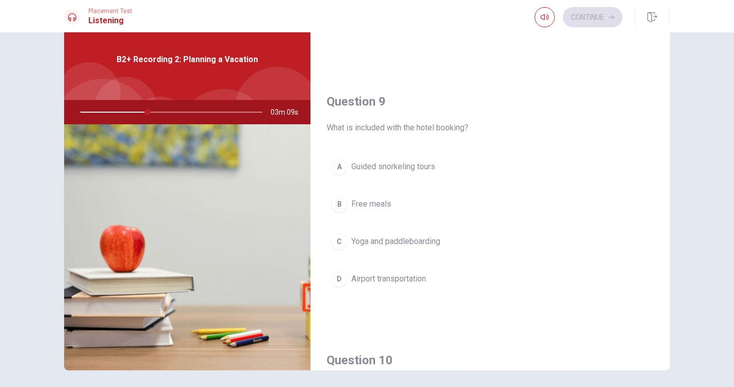
click at [409, 243] on span "Yoga and paddleboarding" at bounding box center [395, 241] width 89 height 12
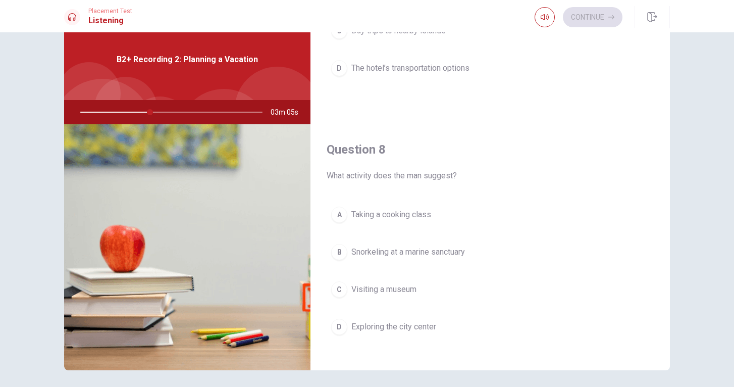
scroll to position [414, 0]
click at [414, 253] on span "Snorkeling at a marine sanctuary" at bounding box center [408, 252] width 114 height 12
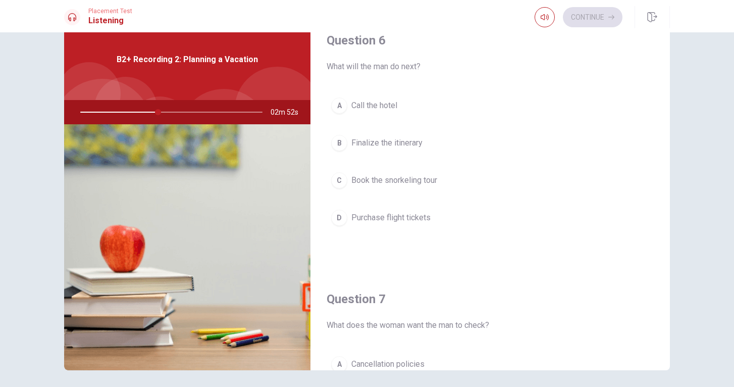
scroll to position [9, 0]
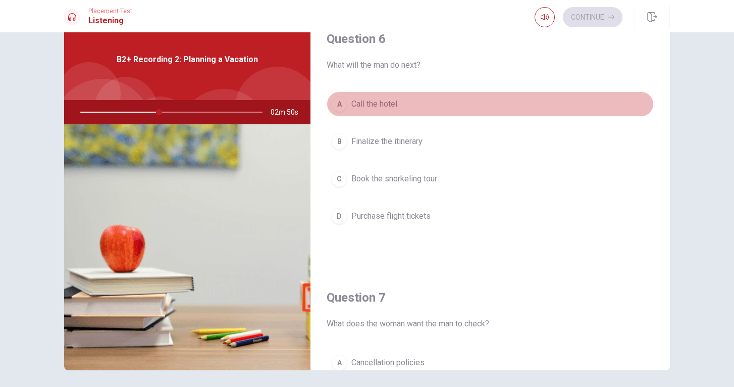
click at [383, 106] on span "Call the hotel" at bounding box center [374, 104] width 46 height 12
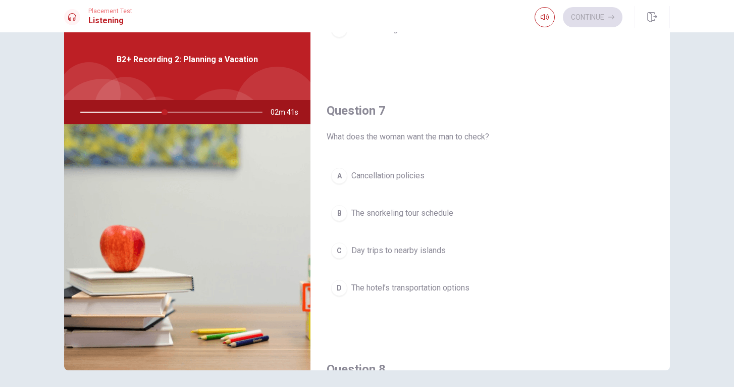
scroll to position [0, 0]
click at [405, 284] on span "The hotel’s transportation options" at bounding box center [410, 288] width 118 height 12
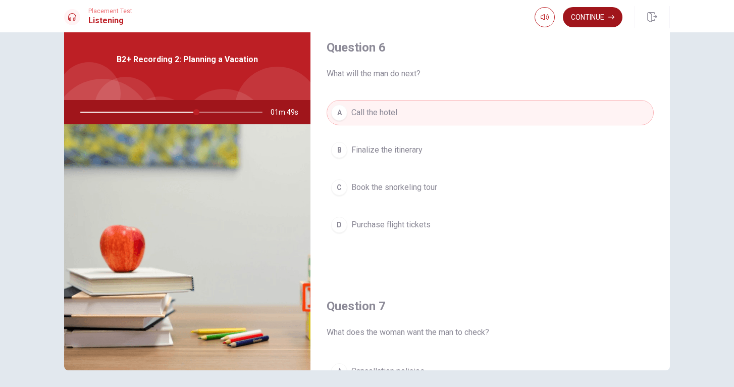
click at [592, 19] on button "Continue" at bounding box center [593, 17] width 60 height 20
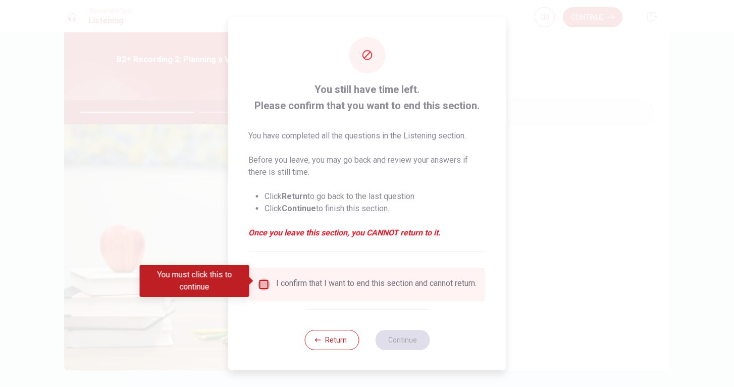
click at [263, 282] on input "You must click this to continue" at bounding box center [264, 284] width 12 height 12
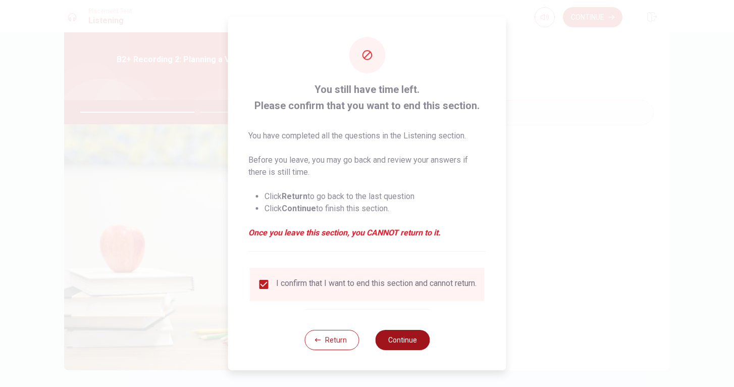
click at [408, 344] on button "Continue" at bounding box center [402, 340] width 54 height 20
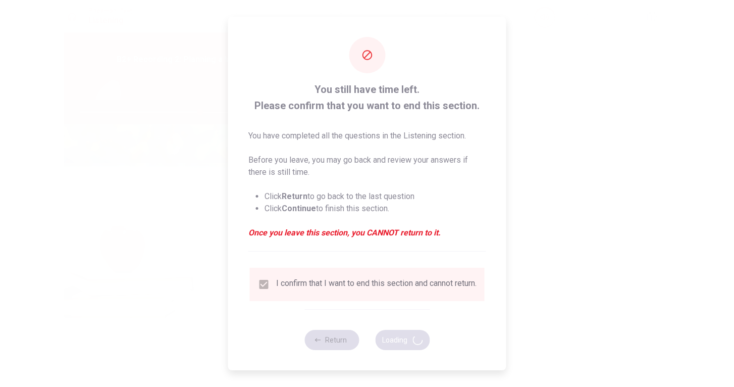
type input "66"
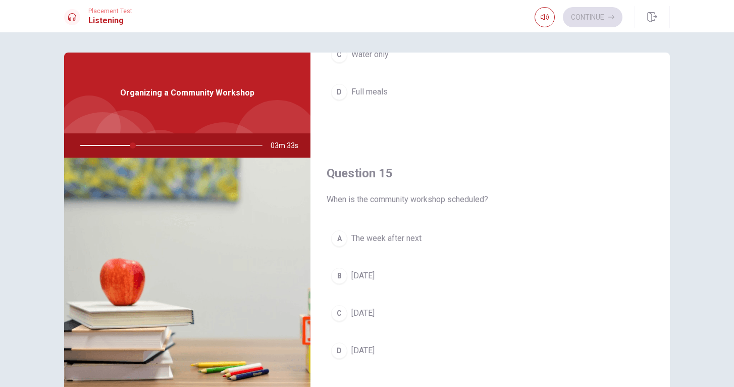
scroll to position [941, 0]
click at [374, 354] on span "[DATE]" at bounding box center [362, 350] width 23 height 12
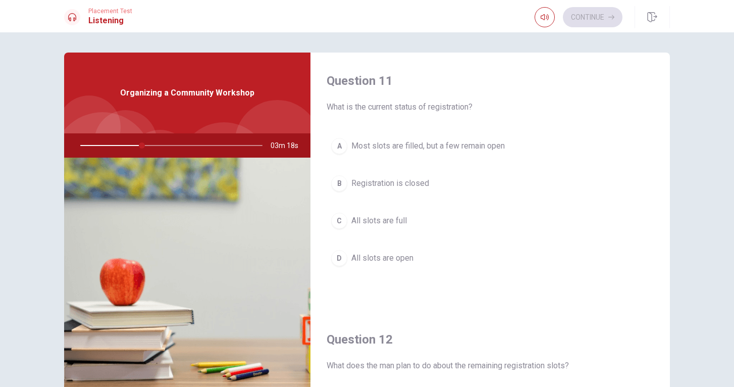
scroll to position [0, 0]
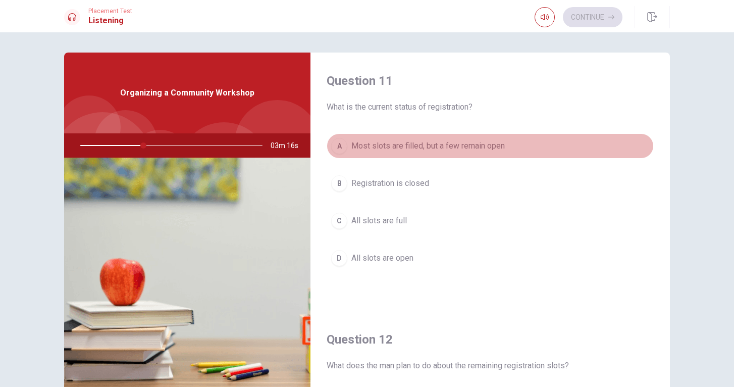
click at [430, 143] on span "Most slots are filled, but a few remain open" at bounding box center [427, 146] width 153 height 12
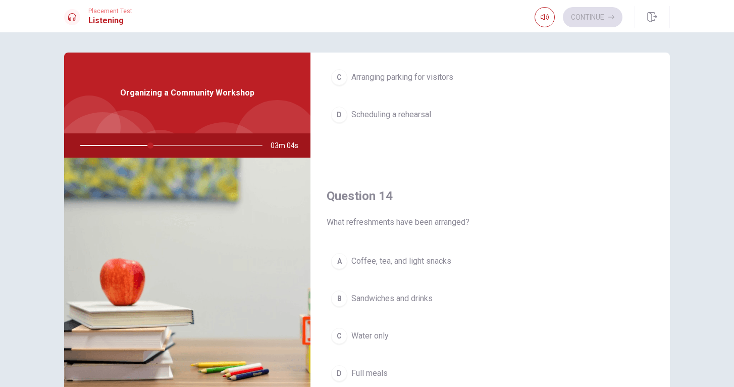
scroll to position [693, 0]
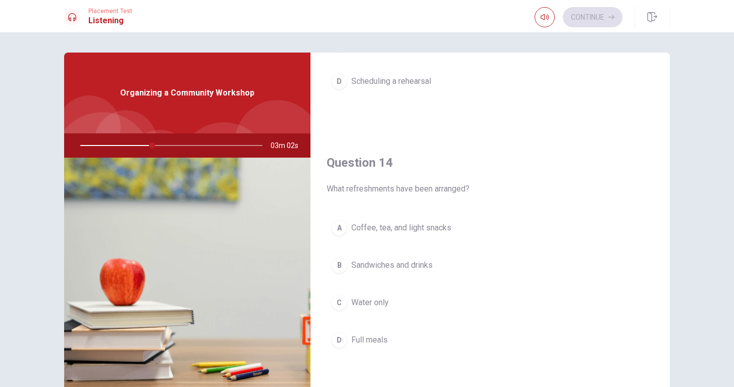
click at [411, 228] on span "Coffee, tea, and light snacks" at bounding box center [401, 228] width 100 height 12
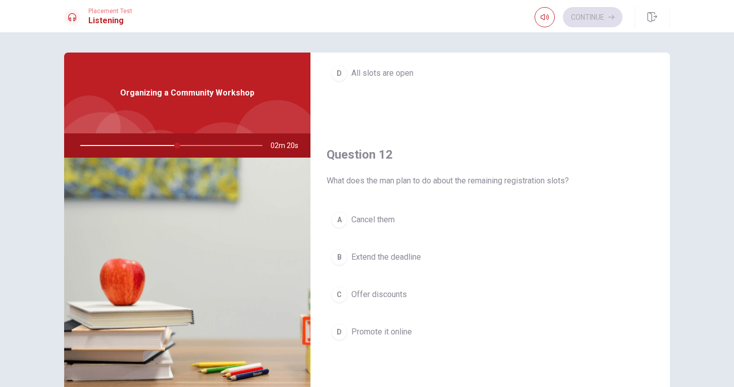
scroll to position [186, 0]
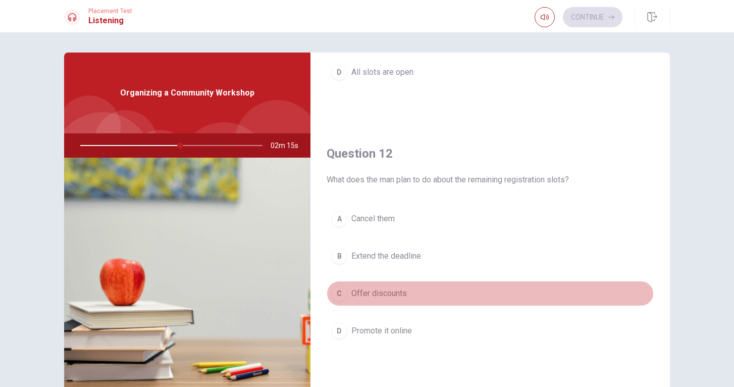
click at [390, 296] on span "Offer discounts" at bounding box center [379, 293] width 56 height 12
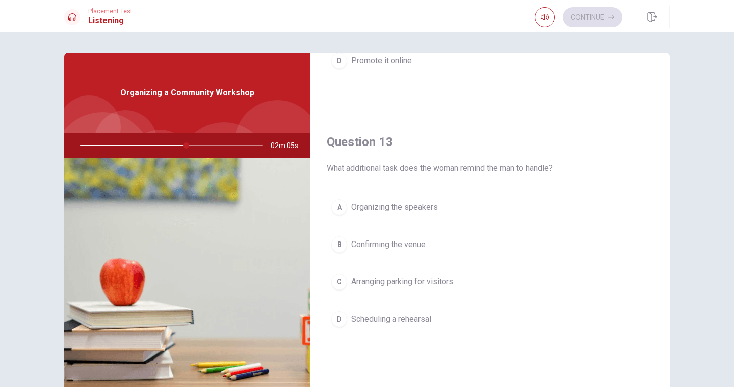
scroll to position [453, 0]
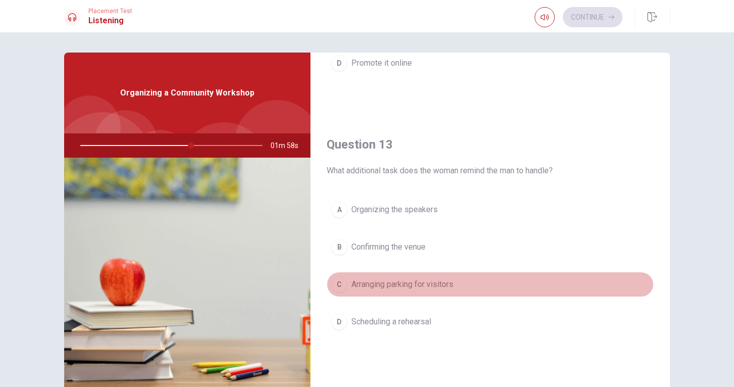
click at [411, 281] on span "Arranging parking for visitors" at bounding box center [402, 284] width 102 height 12
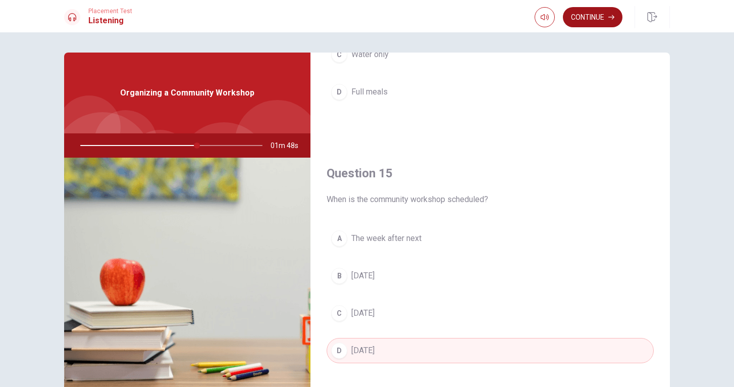
scroll to position [941, 0]
click at [585, 23] on button "Continue" at bounding box center [593, 17] width 60 height 20
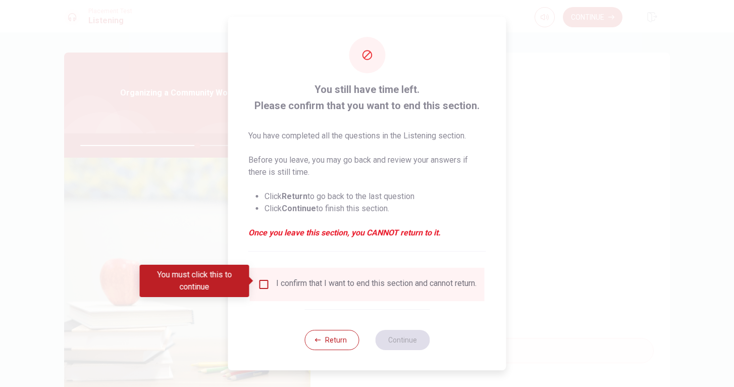
click at [264, 280] on input "You must click this to continue" at bounding box center [264, 284] width 12 height 12
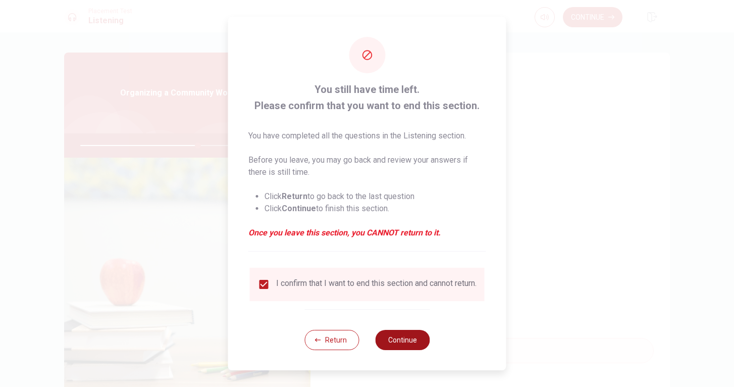
click at [411, 343] on button "Continue" at bounding box center [402, 340] width 54 height 20
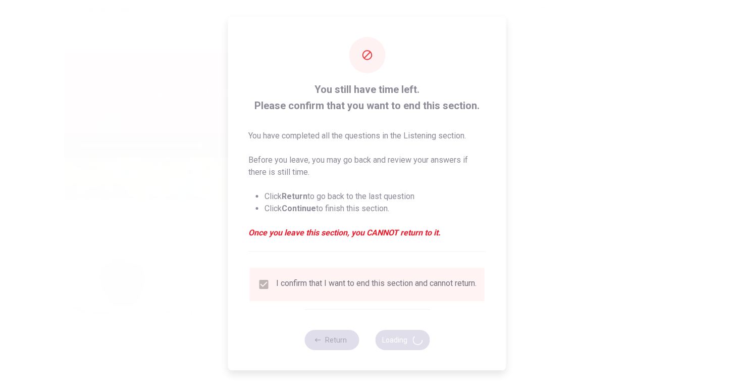
type input "66"
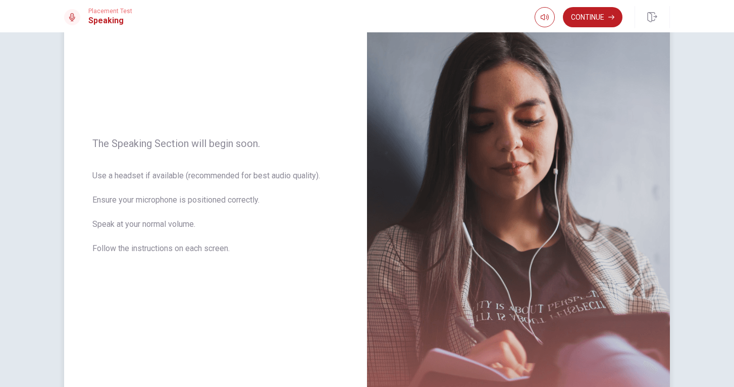
scroll to position [73, 0]
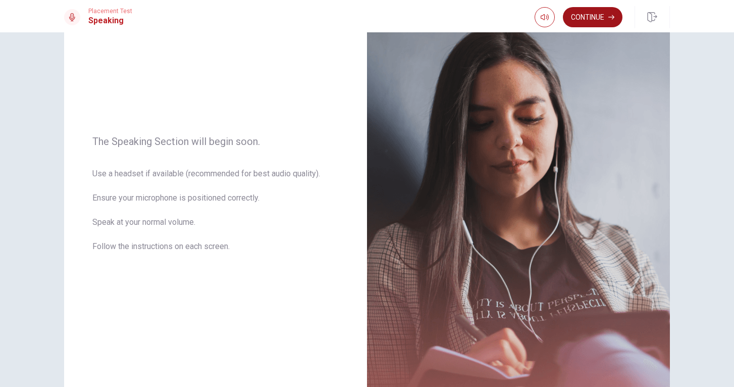
click at [598, 22] on button "Continue" at bounding box center [593, 17] width 60 height 20
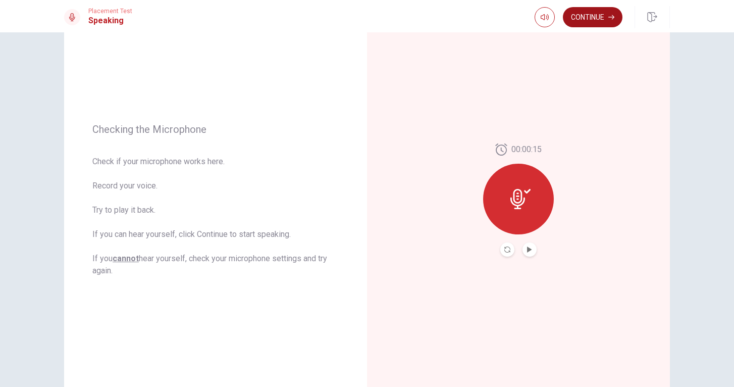
click at [596, 18] on button "Continue" at bounding box center [593, 17] width 60 height 20
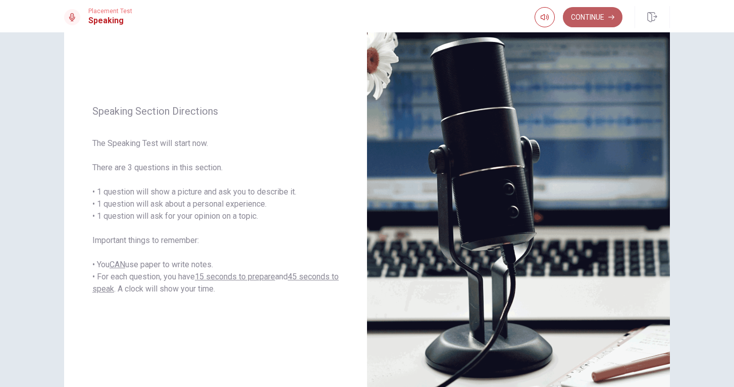
click at [588, 14] on button "Continue" at bounding box center [593, 17] width 60 height 20
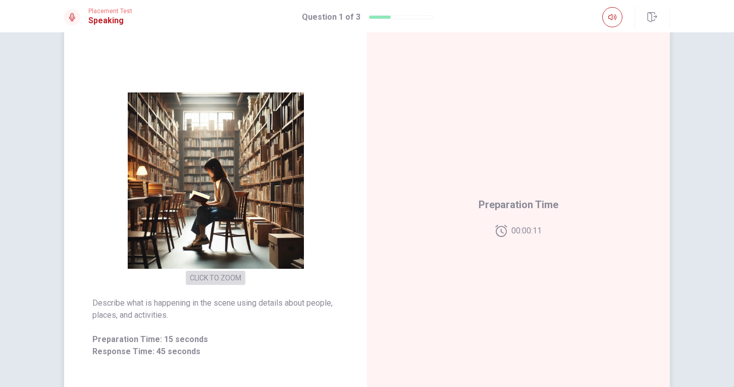
click at [215, 276] on button "CLICK TO ZOOM" at bounding box center [216, 277] width 60 height 14
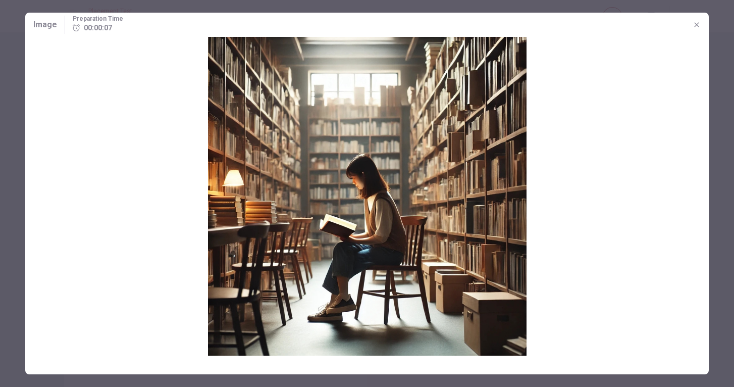
click at [696, 27] on icon "button" at bounding box center [696, 25] width 8 height 8
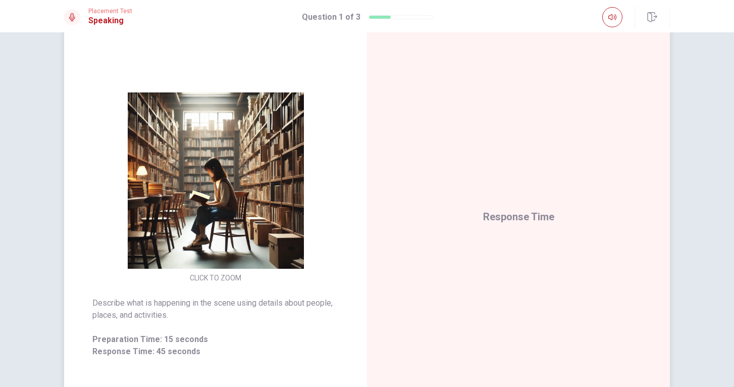
click at [197, 280] on button "CLICK TO ZOOM" at bounding box center [216, 277] width 60 height 14
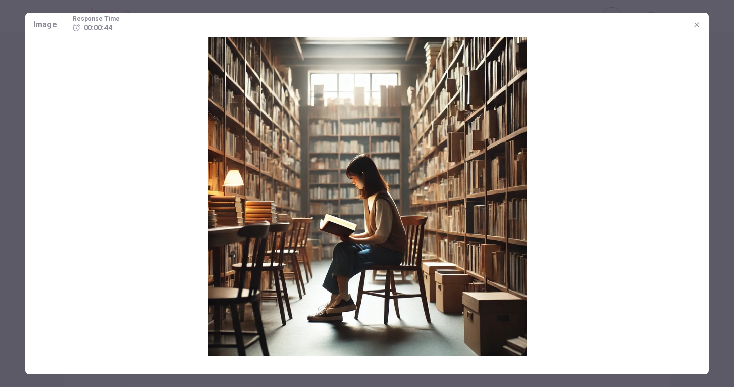
click at [44, 31] on div "Image Response Time 00:00:44" at bounding box center [76, 25] width 86 height 18
click at [45, 19] on span "Image" at bounding box center [45, 25] width 24 height 12
click at [46, 26] on span "Image" at bounding box center [45, 25] width 24 height 12
click at [694, 24] on icon "button" at bounding box center [696, 25] width 8 height 8
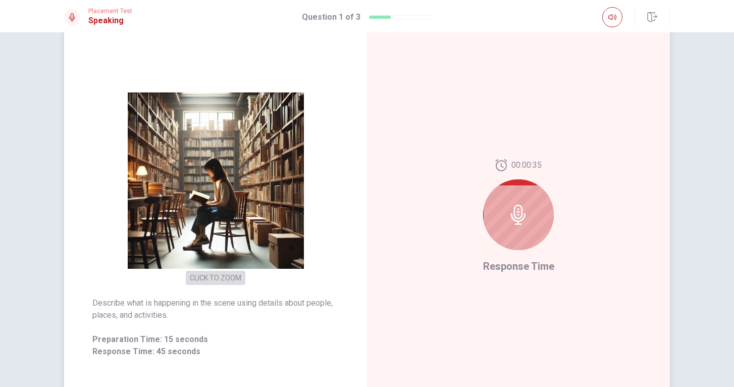
click at [215, 283] on button "CLICK TO ZOOM" at bounding box center [216, 277] width 60 height 14
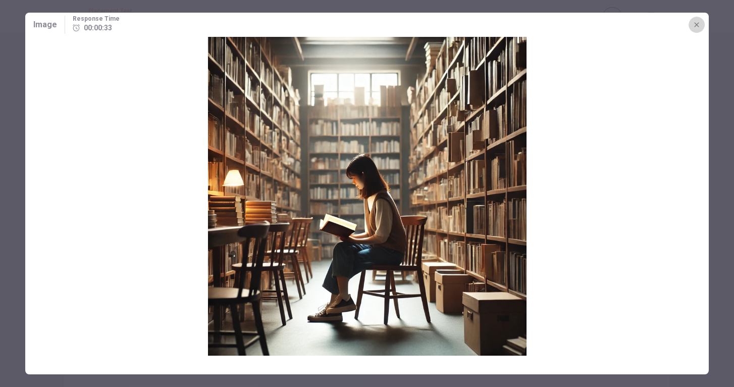
click at [696, 25] on icon "button" at bounding box center [696, 24] width 5 height 5
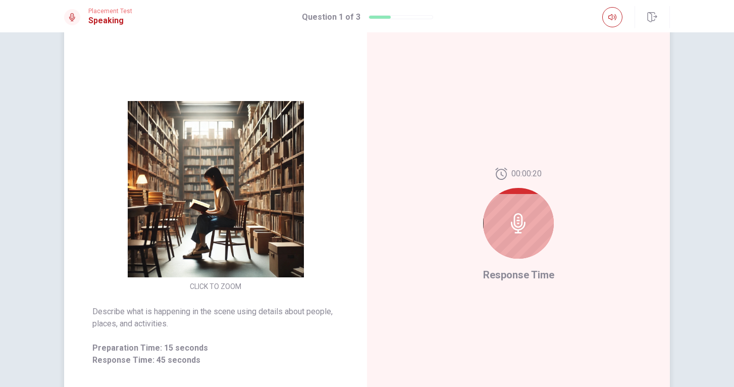
scroll to position [46, 0]
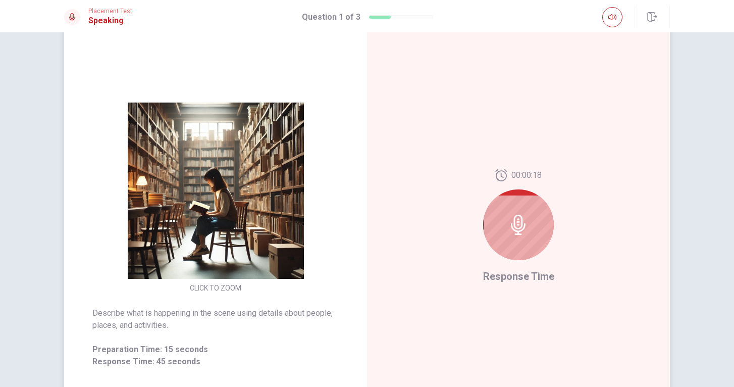
click at [197, 309] on span "Describe what is happening in the scene using details about people, places, and…" at bounding box center [215, 319] width 246 height 24
click at [205, 270] on img at bounding box center [216, 190] width 194 height 176
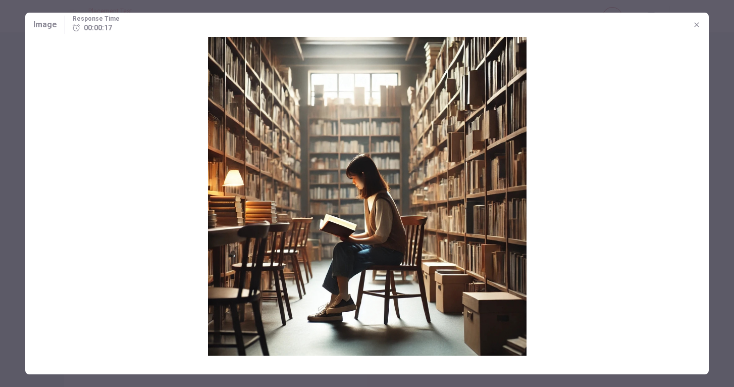
click at [161, 97] on img at bounding box center [366, 196] width 683 height 318
click at [695, 28] on icon "button" at bounding box center [696, 25] width 8 height 8
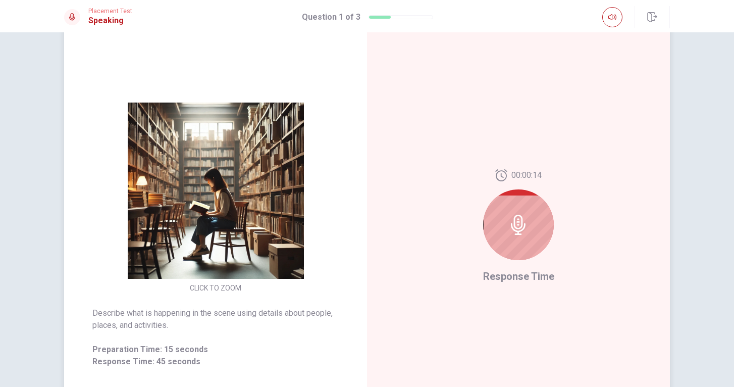
click at [238, 199] on img at bounding box center [216, 190] width 194 height 176
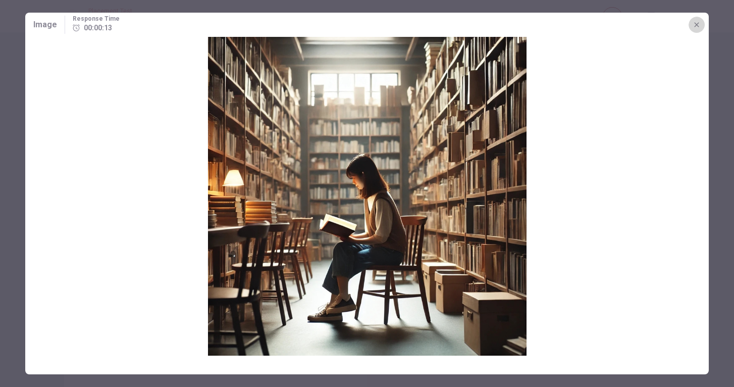
click at [698, 25] on icon "button" at bounding box center [696, 25] width 8 height 8
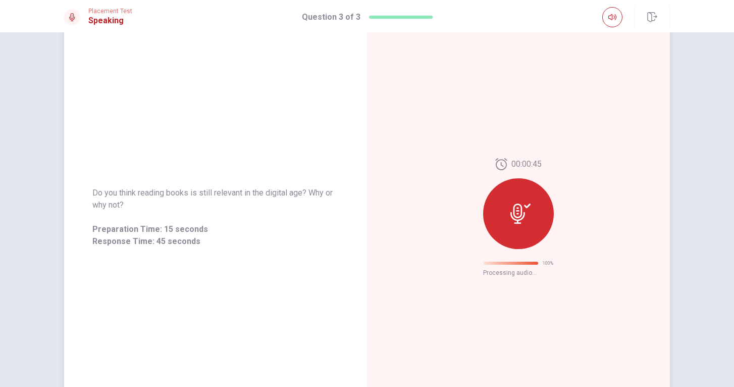
scroll to position [0, 0]
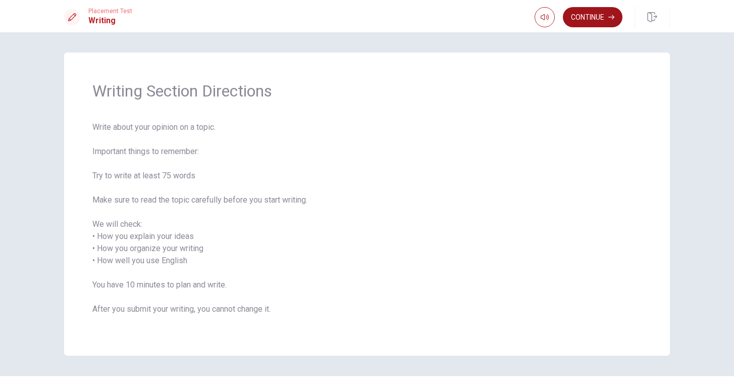
click at [590, 19] on button "Continue" at bounding box center [593, 17] width 60 height 20
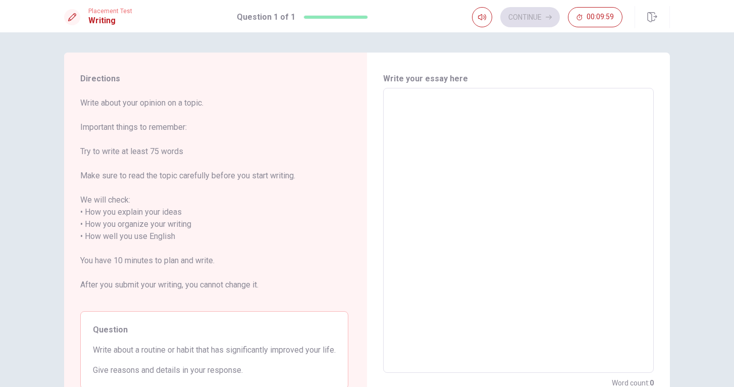
click at [436, 128] on textarea at bounding box center [518, 230] width 256 height 268
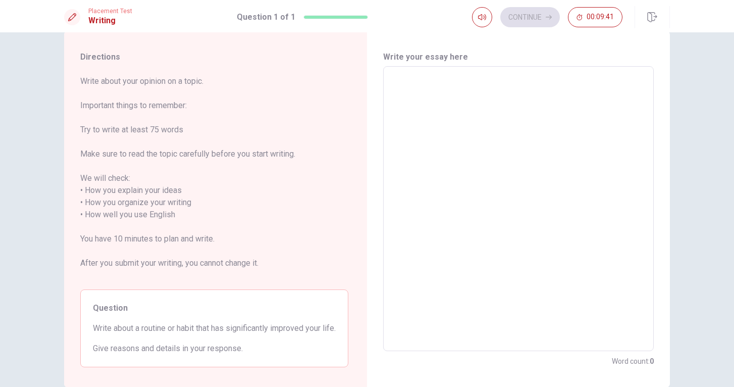
scroll to position [21, 0]
type textarea "t"
type textarea "x"
type textarea "I"
type textarea "x"
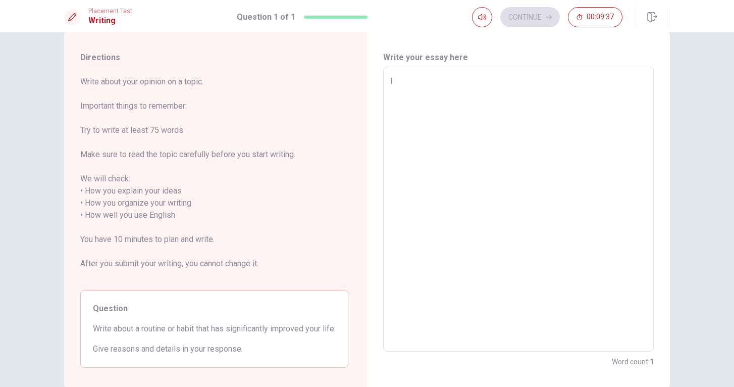
type textarea "I"
type textarea "x"
type textarea "I w"
type textarea "x"
type textarea "I w i"
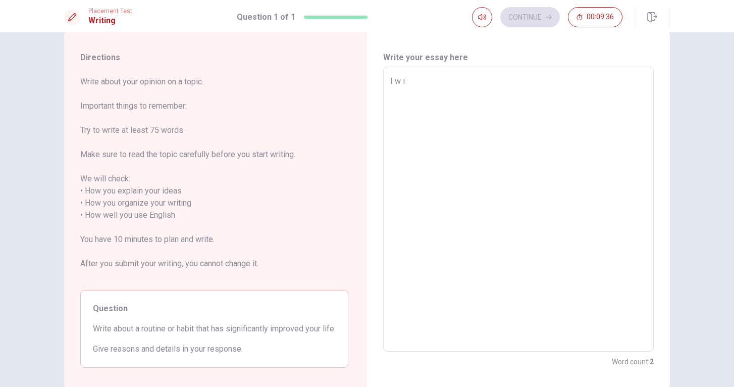
type textarea "x"
type textarea "I wi l"
type textarea "x"
type textarea "I will"
type textarea "x"
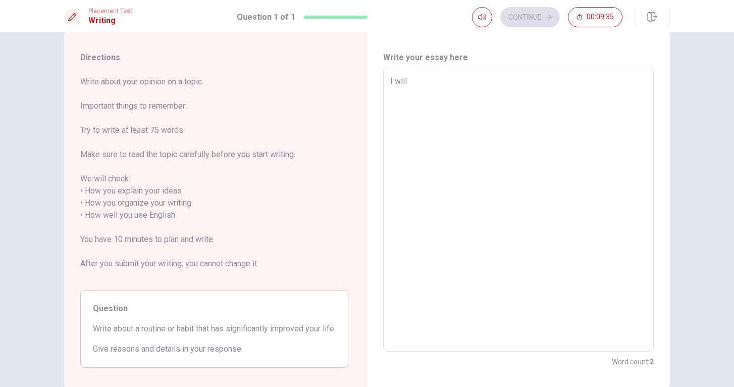
type textarea "I will"
type textarea "x"
type textarea "I will"
type textarea "x"
type textarea "I wil"
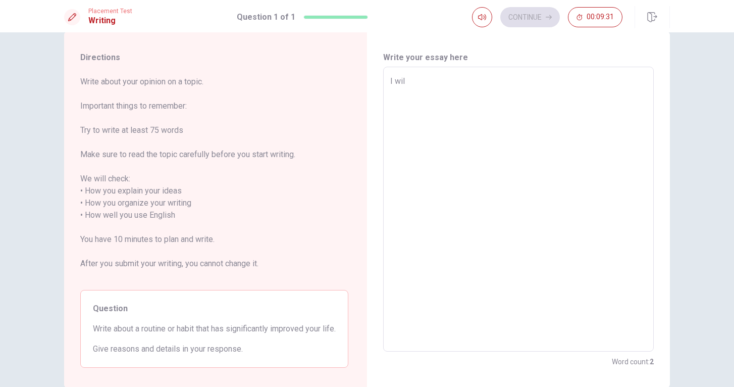
type textarea "x"
type textarea "I wi"
type textarea "x"
type textarea "I w"
type textarea "x"
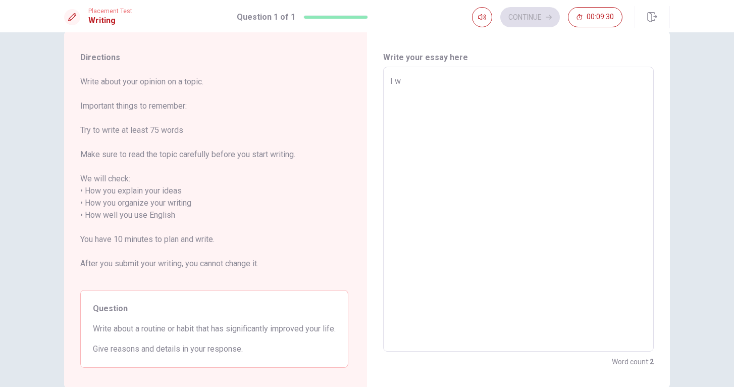
type textarea "I"
type textarea "x"
type textarea "I h"
type textarea "x"
type textarea "I ha"
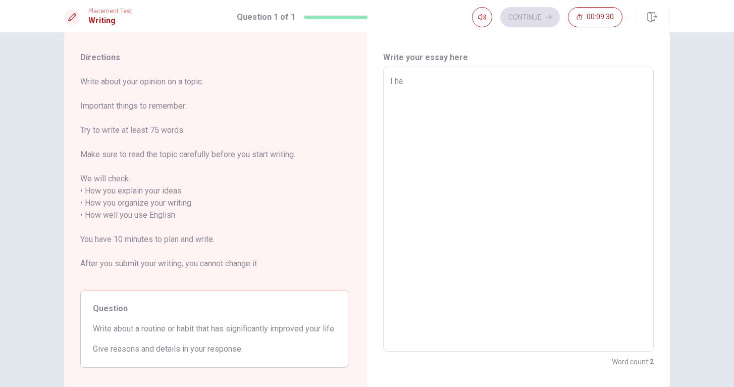
type textarea "x"
type textarea "I hav"
type textarea "x"
type textarea "I have"
type textarea "x"
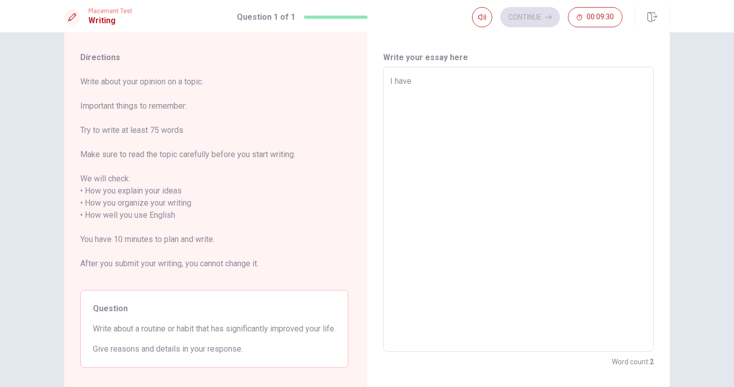
type textarea "I have"
type textarea "x"
type textarea "I have d"
type textarea "x"
type textarea "I have de"
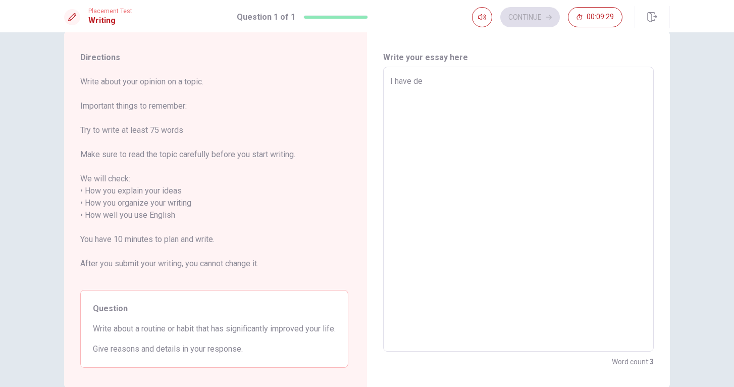
type textarea "x"
type textarea "I have dev"
type textarea "x"
type textarea "I have deve"
type textarea "x"
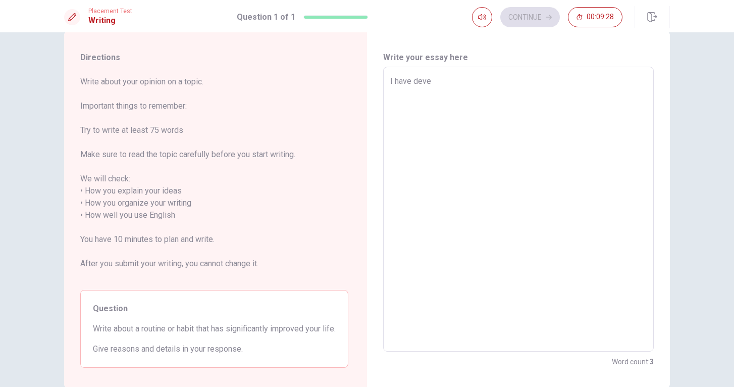
type textarea "I have devel"
type textarea "x"
type textarea "I have develo"
type textarea "x"
type textarea "I have develop"
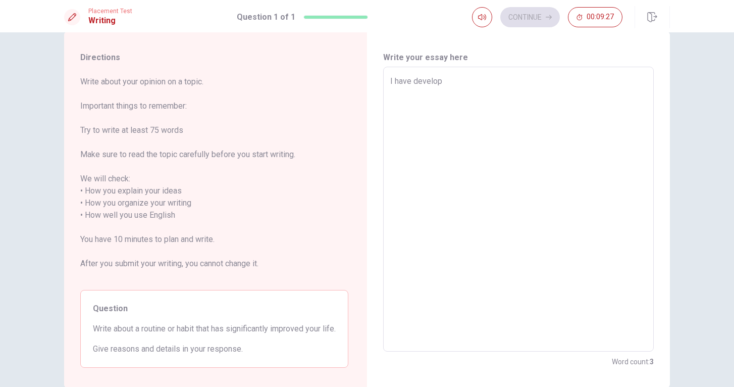
type textarea "x"
type textarea "I have develope"
type textarea "x"
type textarea "I have developed"
type textarea "x"
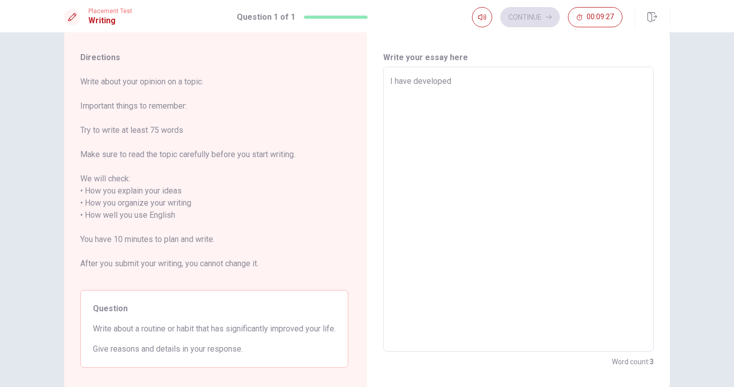
type textarea "I have developed"
type textarea "x"
type textarea "I have developed m"
type textarea "x"
type textarea "I have developed"
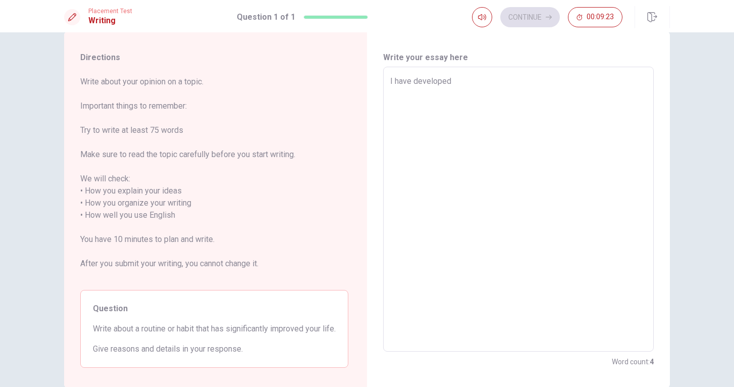
type textarea "x"
type textarea "I have developed o"
type textarea "x"
type textarea "I have developed oe"
type textarea "x"
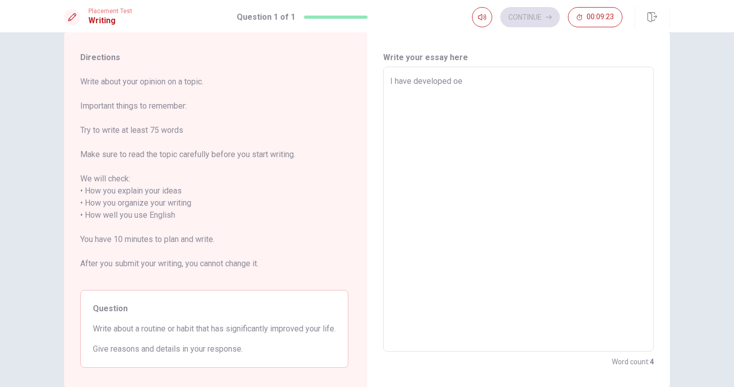
type textarea "I have developed oe"
type textarea "x"
type textarea "I have developed oe h"
type textarea "x"
type textarea "I have developed oe ha"
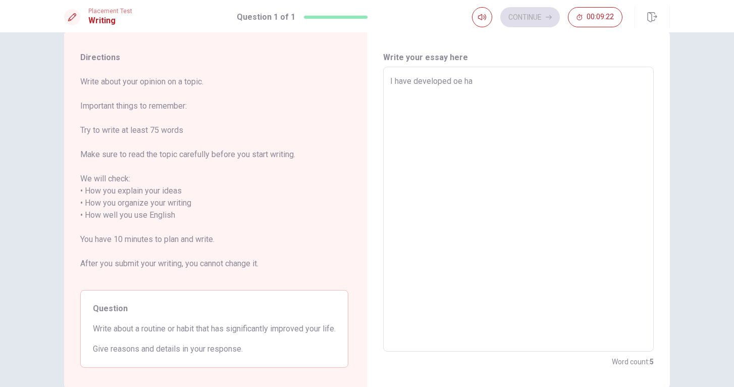
type textarea "x"
type textarea "I have developed oe hab"
type textarea "x"
type textarea "I have developed oe habi"
type textarea "x"
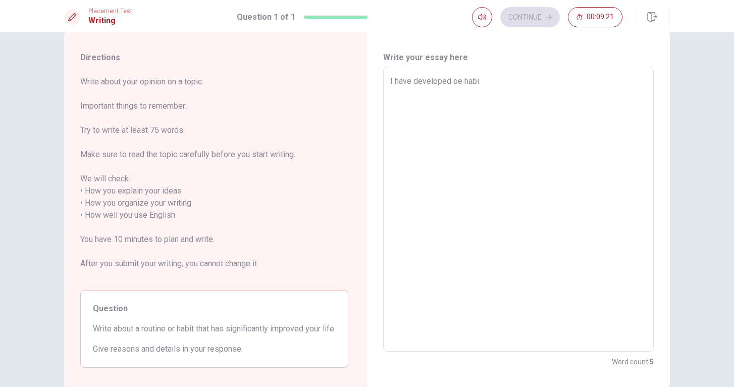
type textarea "I have developed oe habit"
type textarea "x"
type textarea "I have developed oe habit"
type textarea "x"
type textarea "I have developed oe habit o"
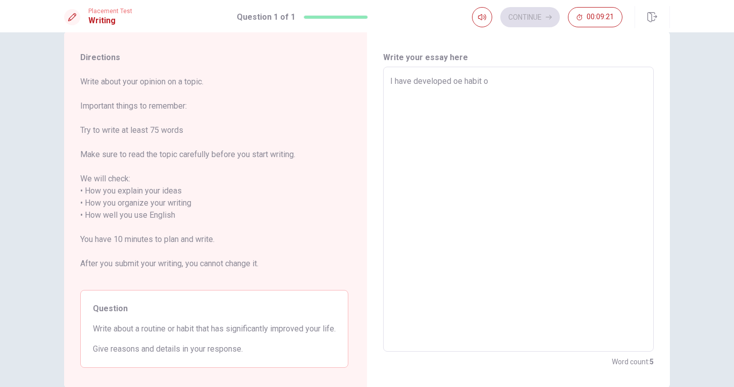
type textarea "x"
type textarea "I have developed oe habit of"
type textarea "x"
type textarea "I have developed oe habit of"
type textarea "x"
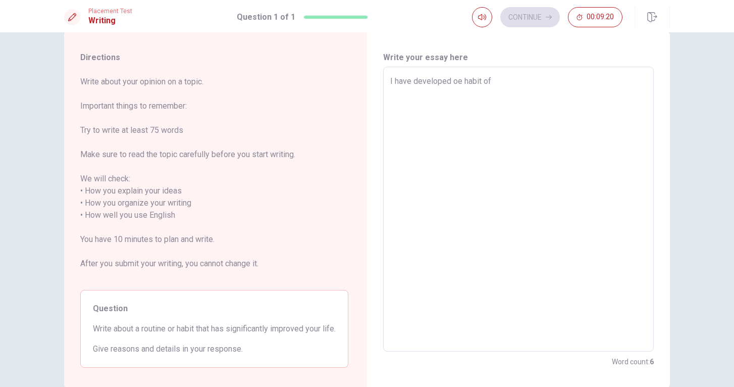
type textarea "I have developed oe habit of"
type textarea "x"
type textarea "I have developed oe habit o"
type textarea "x"
type textarea "I have developed oe habit"
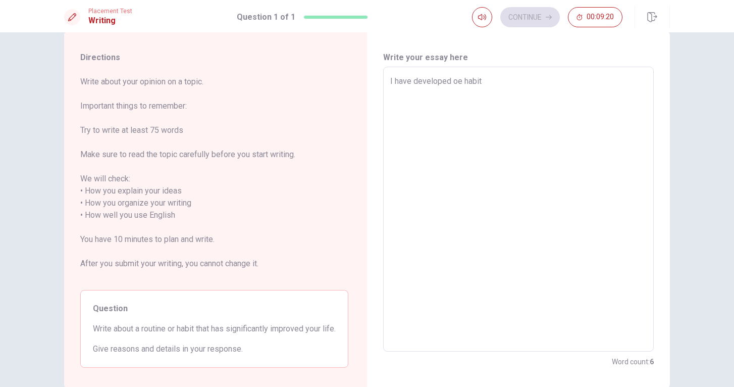
type textarea "x"
type textarea "I have developed oe habit"
type textarea "x"
type textarea "I have developed oe habi"
type textarea "x"
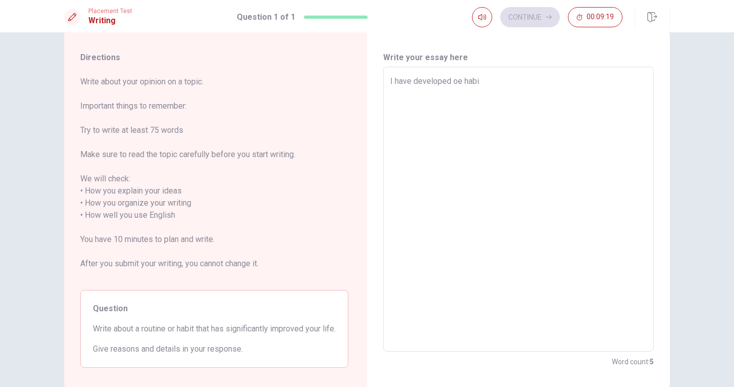
type textarea "I have developed oe hab"
type textarea "x"
type textarea "I have developed oe ha"
type textarea "x"
type textarea "I have developed oe h"
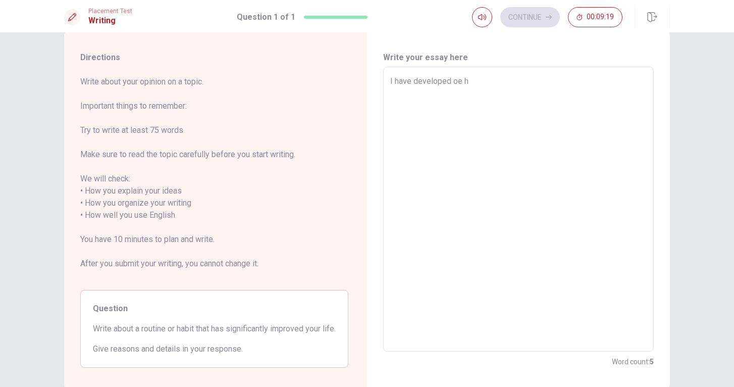
type textarea "x"
type textarea "I have developed oe"
type textarea "x"
type textarea "I have developed oe"
type textarea "x"
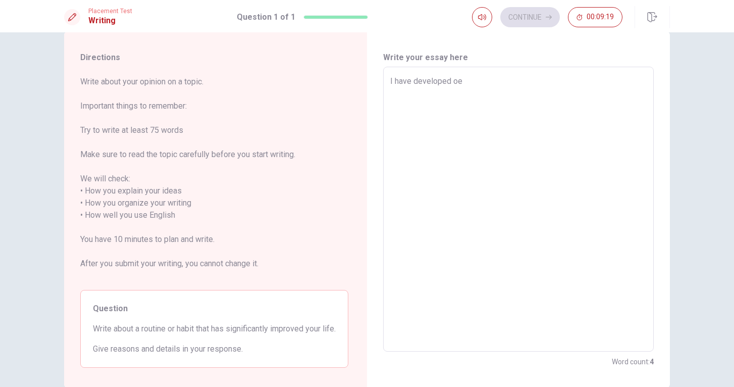
type textarea "I have developed o"
type textarea "x"
type textarea "I have developed on"
type textarea "x"
type textarea "I have developed one"
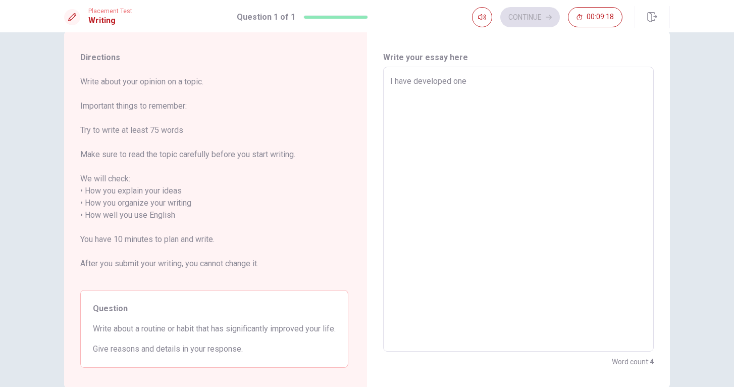
type textarea "x"
type textarea "I have developed one"
type textarea "x"
type textarea "I have developed one h"
type textarea "x"
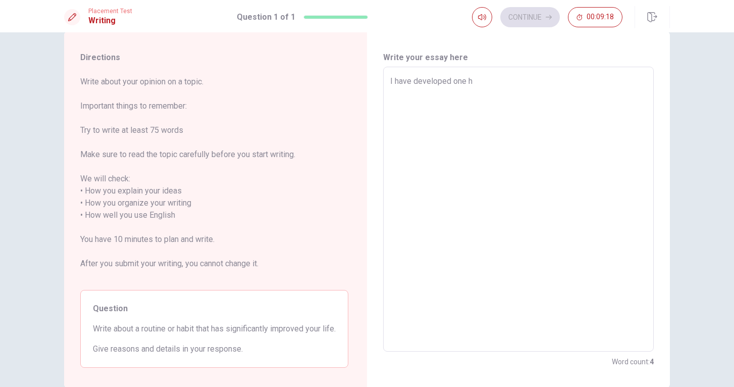
type textarea "I have developed one ha"
type textarea "x"
type textarea "I have developed one hab"
type textarea "x"
type textarea "I have developed one habi"
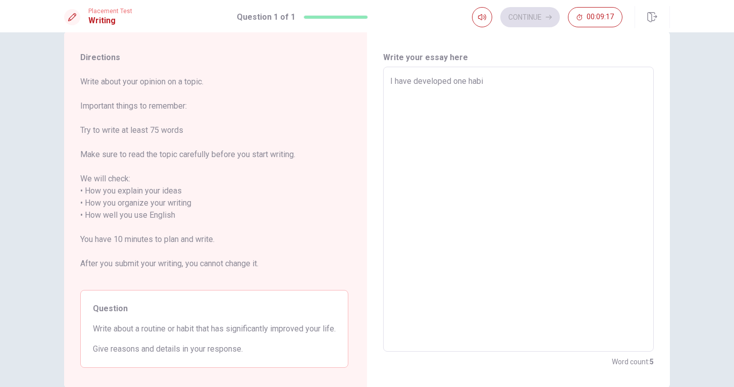
type textarea "x"
type textarea "I have developed one habit"
type textarea "x"
type textarea "I have developed one habity"
type textarea "x"
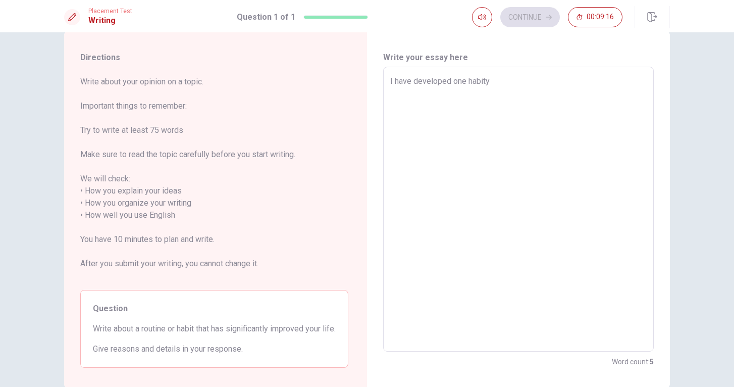
type textarea "I have developed one habit"
type textarea "x"
type textarea "I have developed one habit"
type textarea "x"
type textarea "I have developed one habit o"
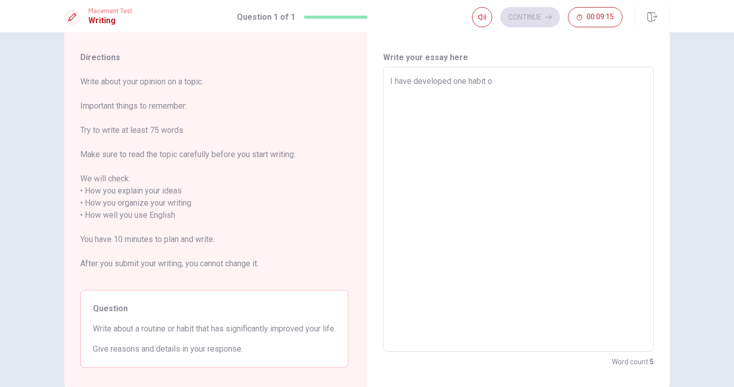
type textarea "x"
type textarea "I have developed one habit of"
type textarea "x"
type textarea "I have developed one habit of"
type textarea "x"
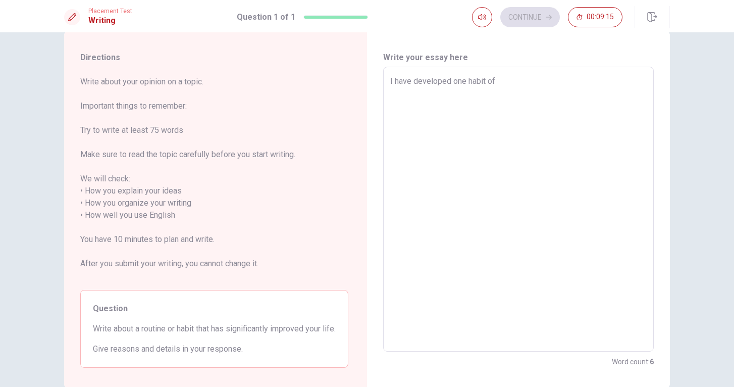
type textarea "I have developed one habit of w"
type textarea "x"
type textarea "I have developed one habit of wa"
type textarea "x"
type textarea "I have developed one habit of wal"
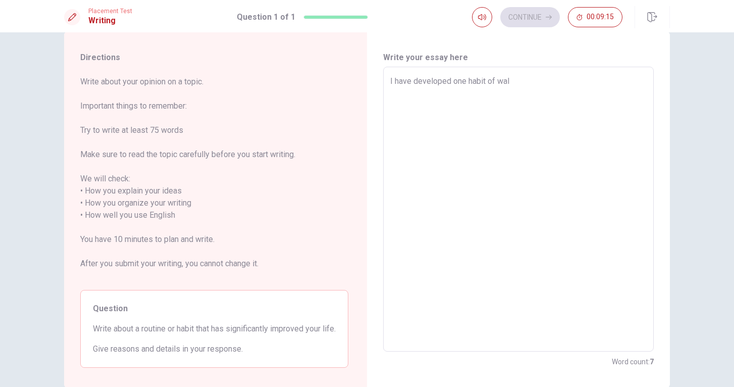
type textarea "x"
type textarea "I have developed one habit of wali"
type textarea "x"
type textarea "I have developed one habit of walii"
type textarea "x"
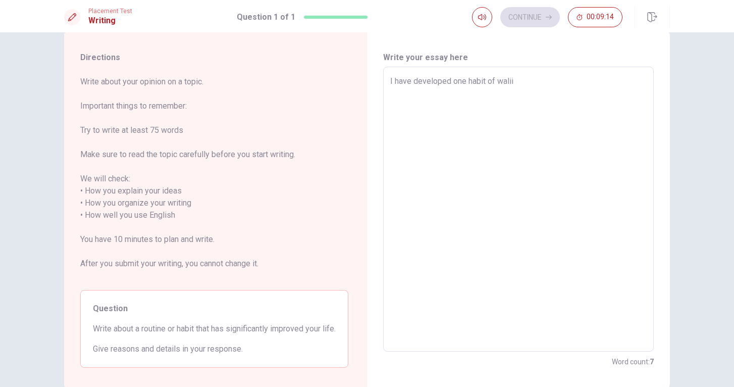
type textarea "I have developed one habit of waliin"
type textarea "x"
type textarea "I have developed one habit of waliing"
type textarea "x"
type textarea "I have developed one habit of waliing"
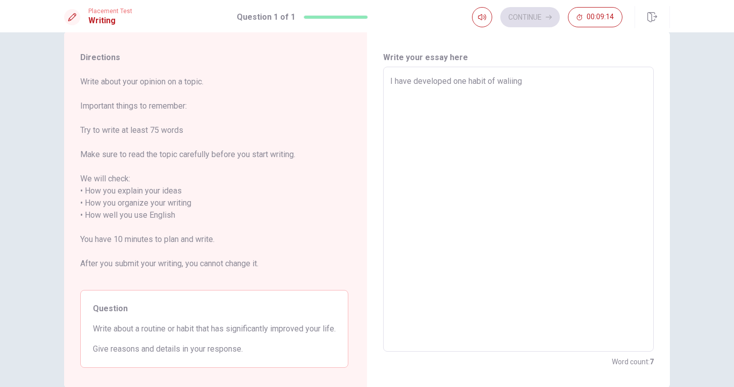
type textarea "x"
type textarea "I have developed one habit of waliing d"
type textarea "x"
type textarea "I have developed one habit of waliing da"
type textarea "x"
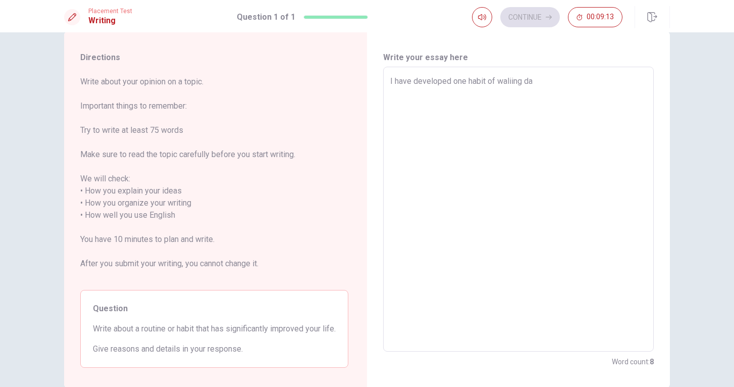
type textarea "I have developed one habit of waliing d"
type textarea "x"
type textarea "I have developed one habit of waliing"
type textarea "x"
type textarea "I have developed one habit of waliing"
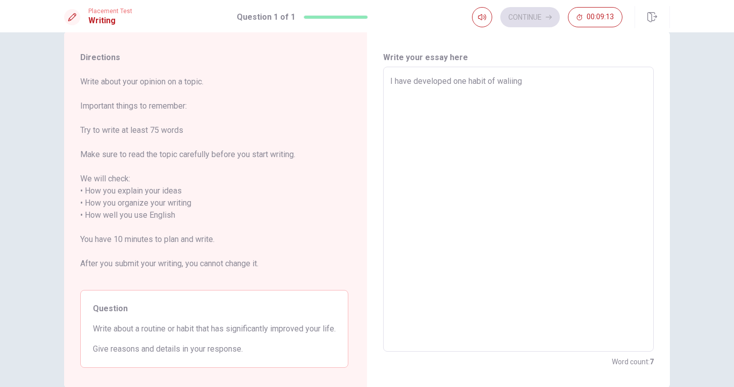
type textarea "x"
type textarea "I have developed one habit of waliin"
type textarea "x"
type textarea "I have developed one habit of walii"
type textarea "x"
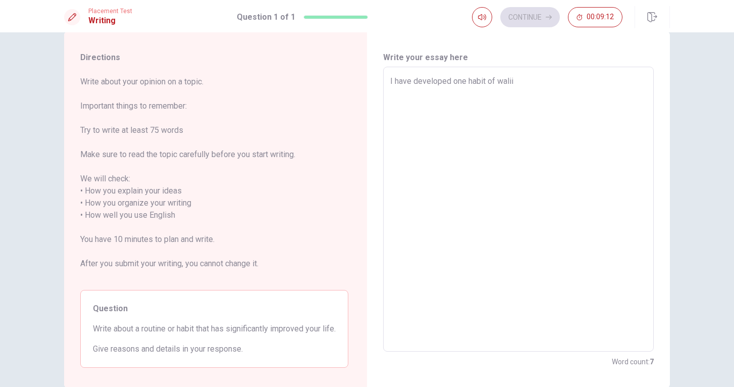
type textarea "I have developed one habit of wali"
type textarea "x"
type textarea "I have developed one habit of wal"
type textarea "x"
type textarea "I have developed one habit of walk"
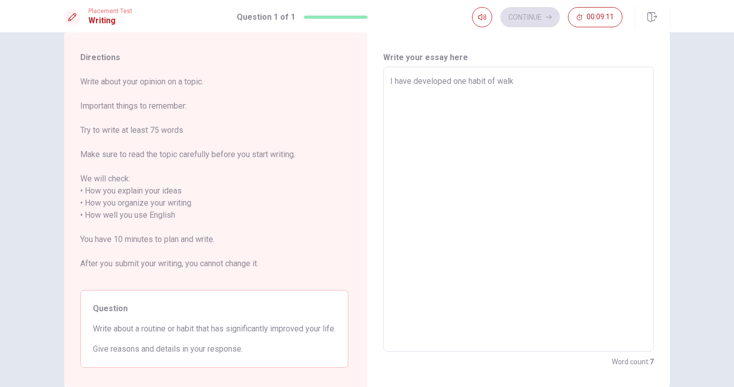
type textarea "x"
type textarea "I have developed one habit of walki"
type textarea "x"
type textarea "I have developed one habit of walkin"
type textarea "x"
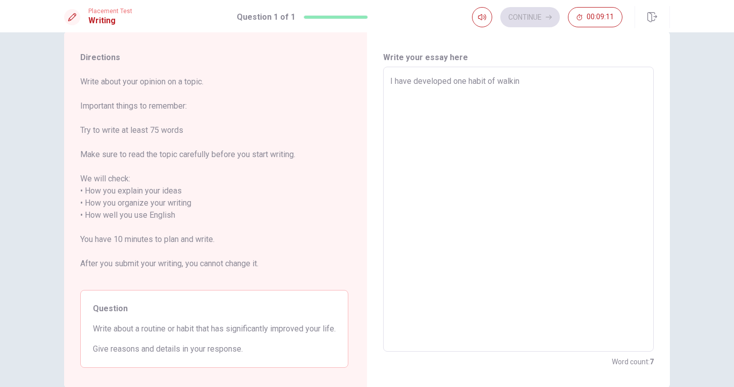
type textarea "I have developed one habit of walking"
type textarea "x"
type textarea "I have developed one habit of walking"
type textarea "x"
type textarea "I have developed one habit of walking"
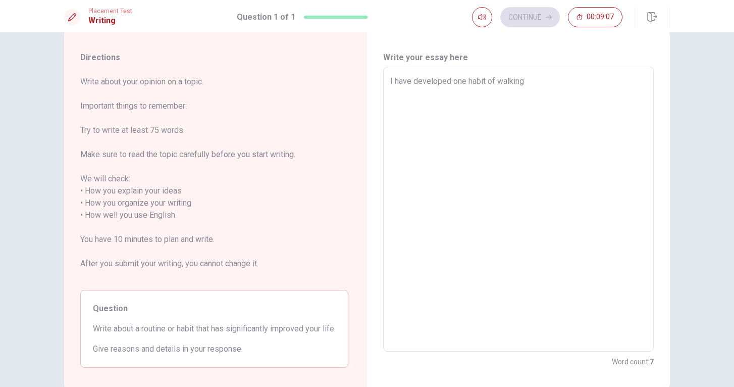
type textarea "x"
type textarea "I have developed one habit of walkin"
type textarea "x"
type textarea "I have developed one habit of walki"
type textarea "x"
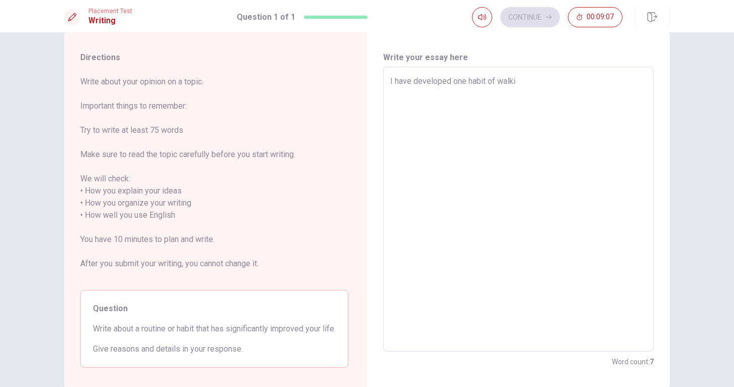
type textarea "I have developed one habit of walk"
type textarea "x"
type textarea "I have developed one habit of wal"
type textarea "x"
type textarea "I have developed one habit of wa"
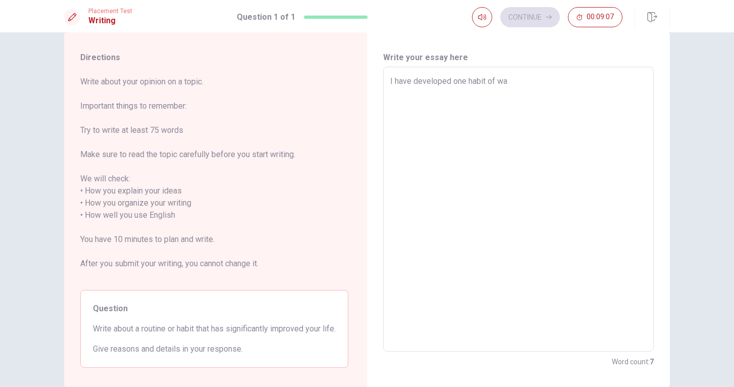
type textarea "x"
type textarea "I have developed one habit of w"
type textarea "x"
type textarea "I have developed one habit of"
type textarea "x"
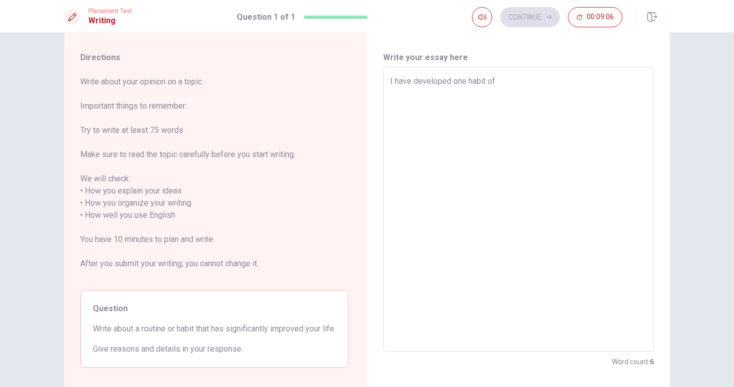
type textarea "I have developed one habit of s"
type textarea "x"
type textarea "I have developed one habit of sl"
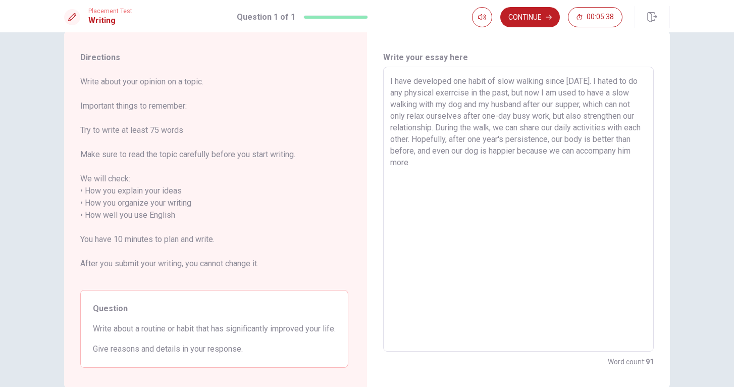
click at [403, 160] on textarea "I have developed one habit of slow walking since [DATE]. I hated to do any phys…" at bounding box center [518, 209] width 256 height 268
drag, startPoint x: 530, startPoint y: 162, endPoint x: 563, endPoint y: 162, distance: 32.3
click at [563, 162] on textarea "I have developed one habit of slow walking since [DATE]. I hated to do any phys…" at bounding box center [518, 209] width 256 height 268
click at [620, 81] on textarea "I have developed one habit of slow walking since [DATE]. I hated to do any phys…" at bounding box center [518, 209] width 256 height 268
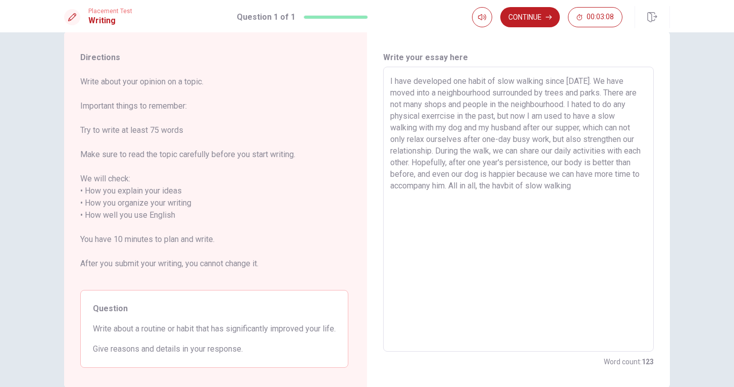
click at [465, 114] on textarea "I have developed one habit of slow walking since [DATE]. We have moved into a n…" at bounding box center [518, 209] width 256 height 268
click at [613, 116] on textarea "I have developed one habit of slow walking since [DATE]. We have moved into a n…" at bounding box center [518, 209] width 256 height 268
click at [604, 126] on textarea "I have developed one habit of slow walking since [DATE]. We have moved into a n…" at bounding box center [518, 209] width 256 height 268
click at [619, 181] on textarea "I have developed one habit of slow walking since [DATE]. We have moved into a n…" at bounding box center [518, 209] width 256 height 268
click at [537, 186] on textarea "I have developed one habit of slow walking since [DATE]. We have moved into a n…" at bounding box center [518, 209] width 256 height 268
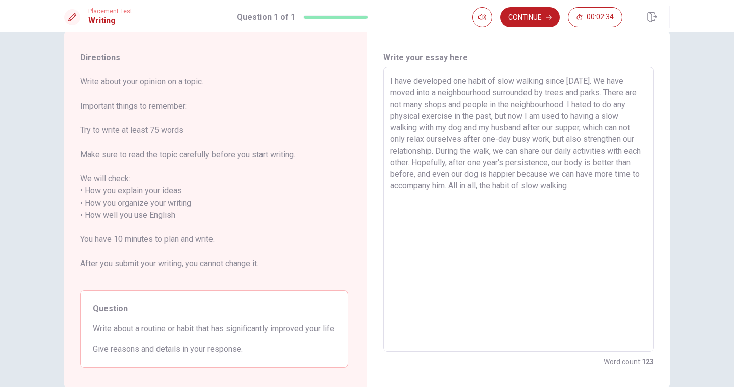
drag, startPoint x: 585, startPoint y: 161, endPoint x: 601, endPoint y: 162, distance: 16.2
click at [601, 162] on textarea "I have developed one habit of slow walking since [DATE]. We have moved into a n…" at bounding box center [518, 209] width 256 height 268
click at [430, 162] on textarea "I have developed one habit of slow walking since [DATE]. We have moved into a n…" at bounding box center [518, 209] width 256 height 268
click at [430, 161] on textarea "I have developed one habit of slow walking since [DATE]. We have moved into a n…" at bounding box center [518, 209] width 256 height 268
click at [622, 200] on textarea "I have developed one habit of slow walking since [DATE]. We have moved into a n…" at bounding box center [518, 209] width 256 height 268
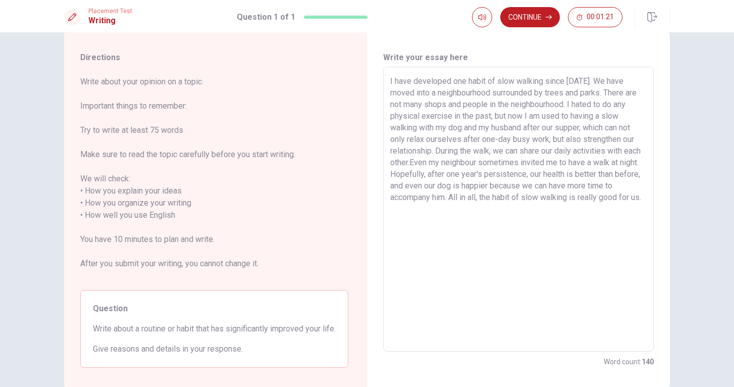
drag, startPoint x: 391, startPoint y: 211, endPoint x: 397, endPoint y: 211, distance: 6.1
click at [397, 211] on textarea "I have developed one habit of slow walking since [DATE]. We have moved into a n…" at bounding box center [518, 209] width 256 height 268
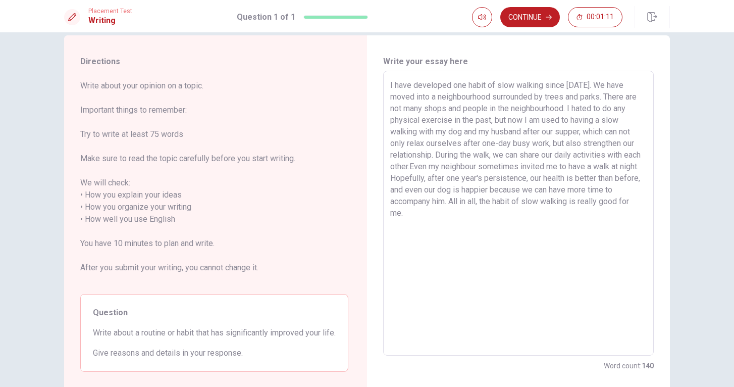
scroll to position [11, 0]
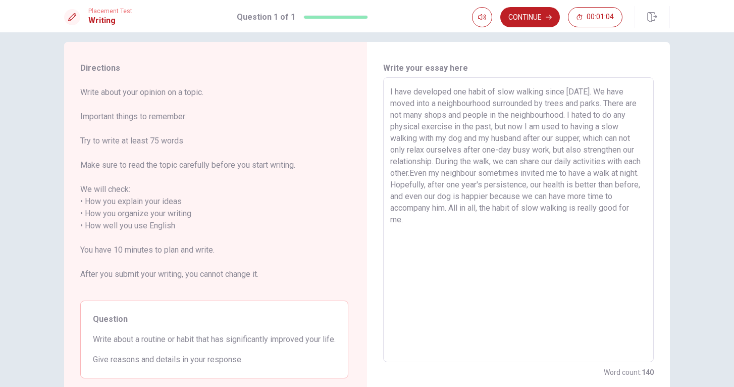
click at [412, 183] on textarea "I have developed one habit of slow walking since [DATE]. We have moved into a n…" at bounding box center [518, 220] width 256 height 268
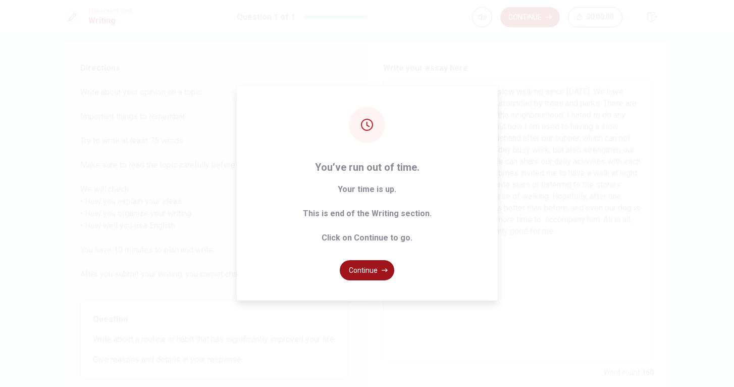
click at [366, 270] on button "Continue" at bounding box center [367, 270] width 54 height 20
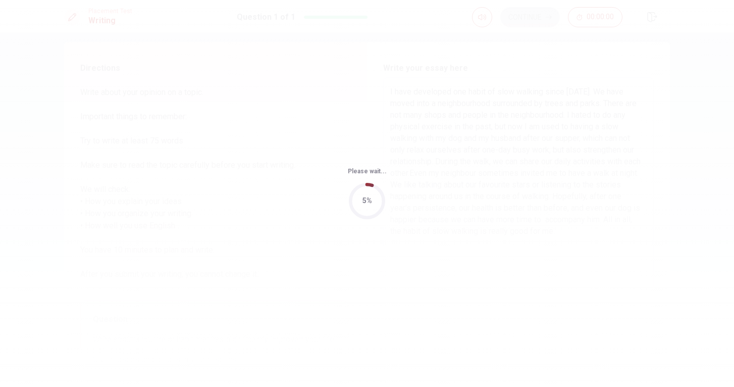
scroll to position [0, 0]
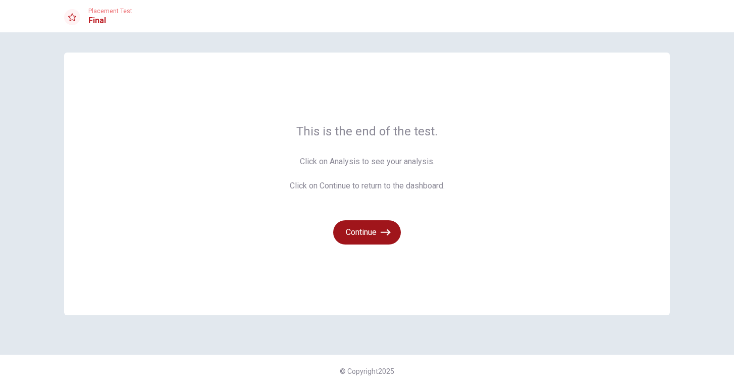
click at [376, 231] on button "Continue" at bounding box center [367, 232] width 68 height 24
